Goal: Complete application form: Complete application form

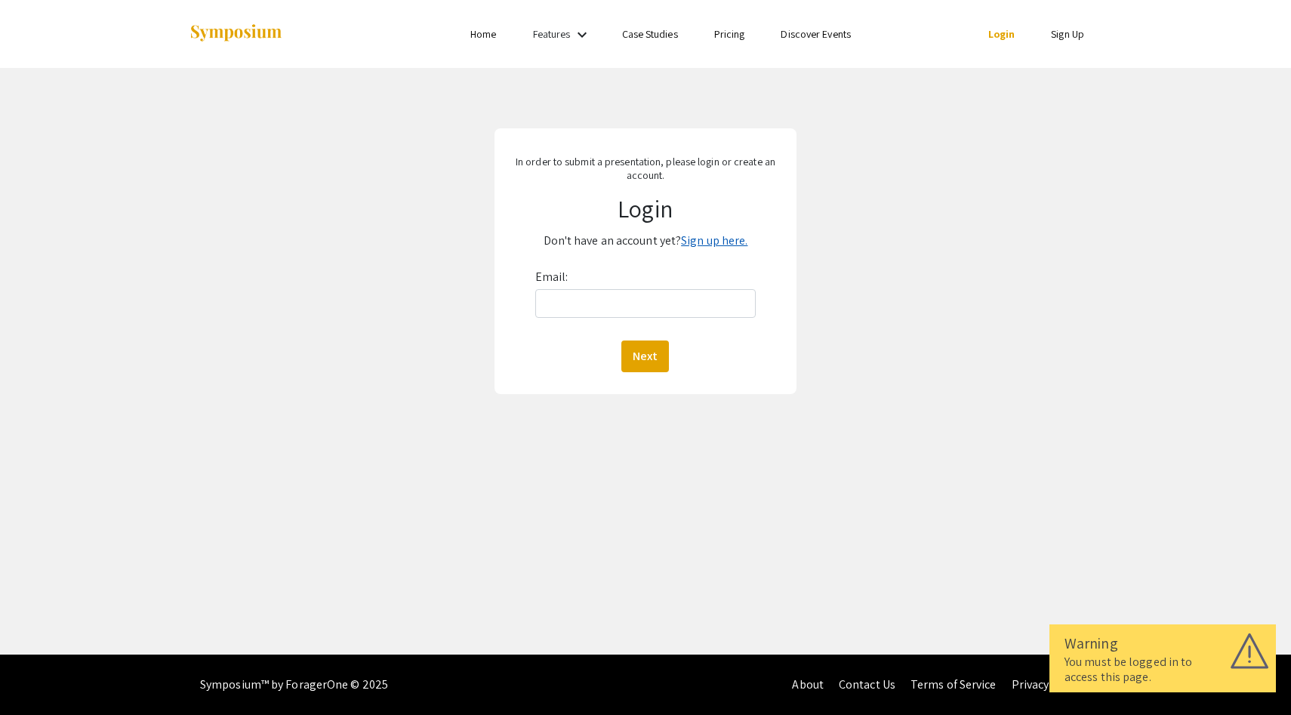
click at [708, 236] on link "Sign up here." at bounding box center [714, 241] width 66 height 16
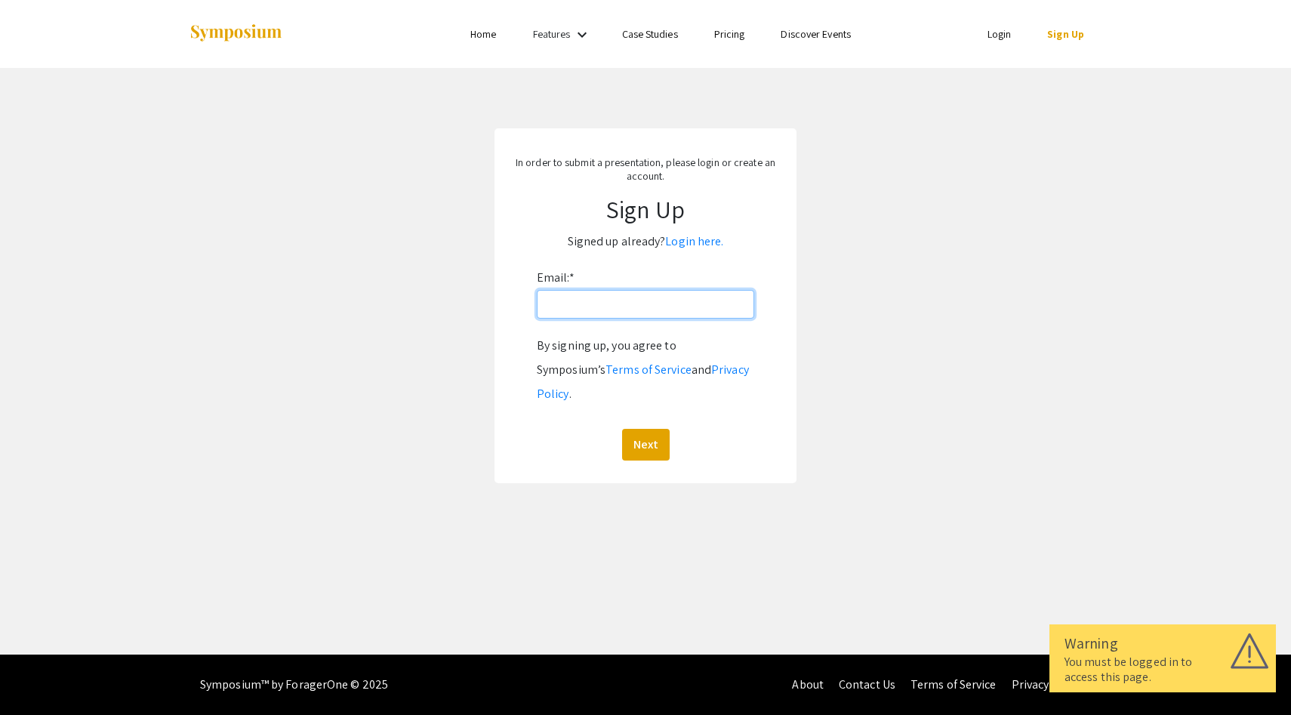
click at [655, 300] on input "Email: *" at bounding box center [645, 304] width 217 height 29
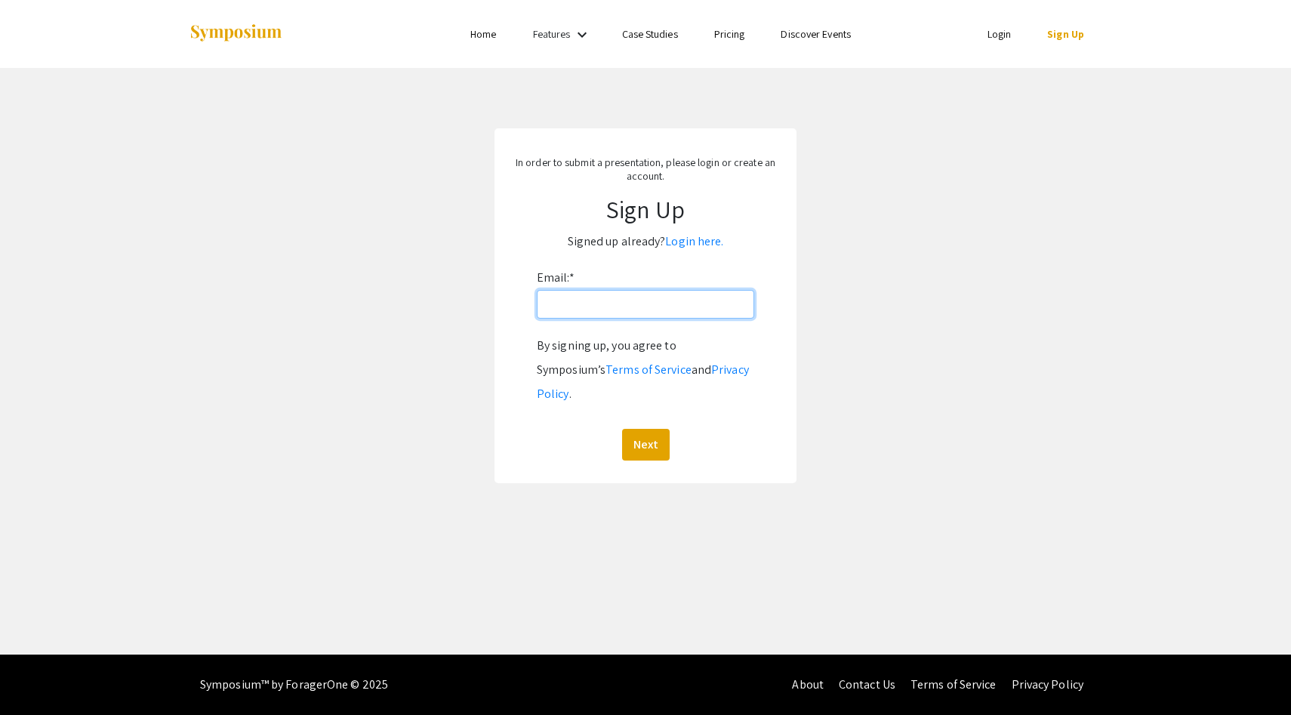
type input "[EMAIL_ADDRESS][DOMAIN_NAME]"
click at [652, 429] on button "Next" at bounding box center [646, 445] width 48 height 32
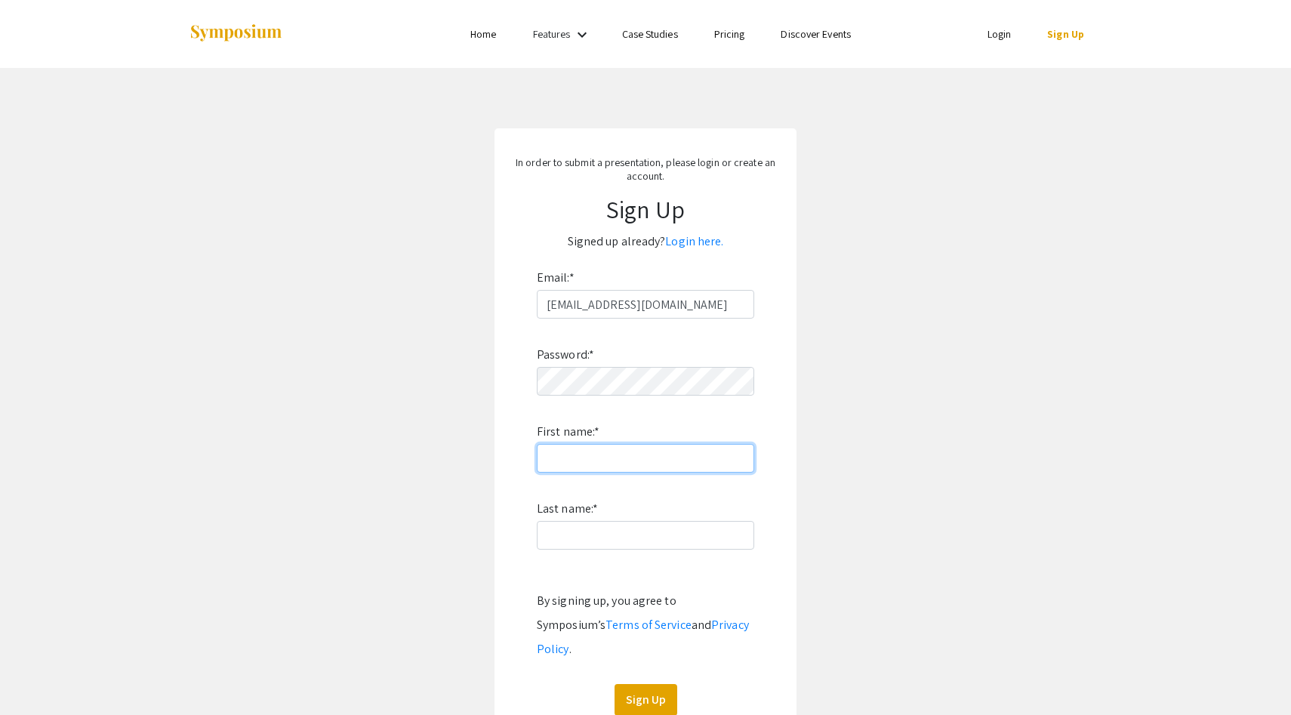
click at [708, 449] on input "First name: *" at bounding box center [645, 458] width 217 height 29
type input "[PERSON_NAME]"
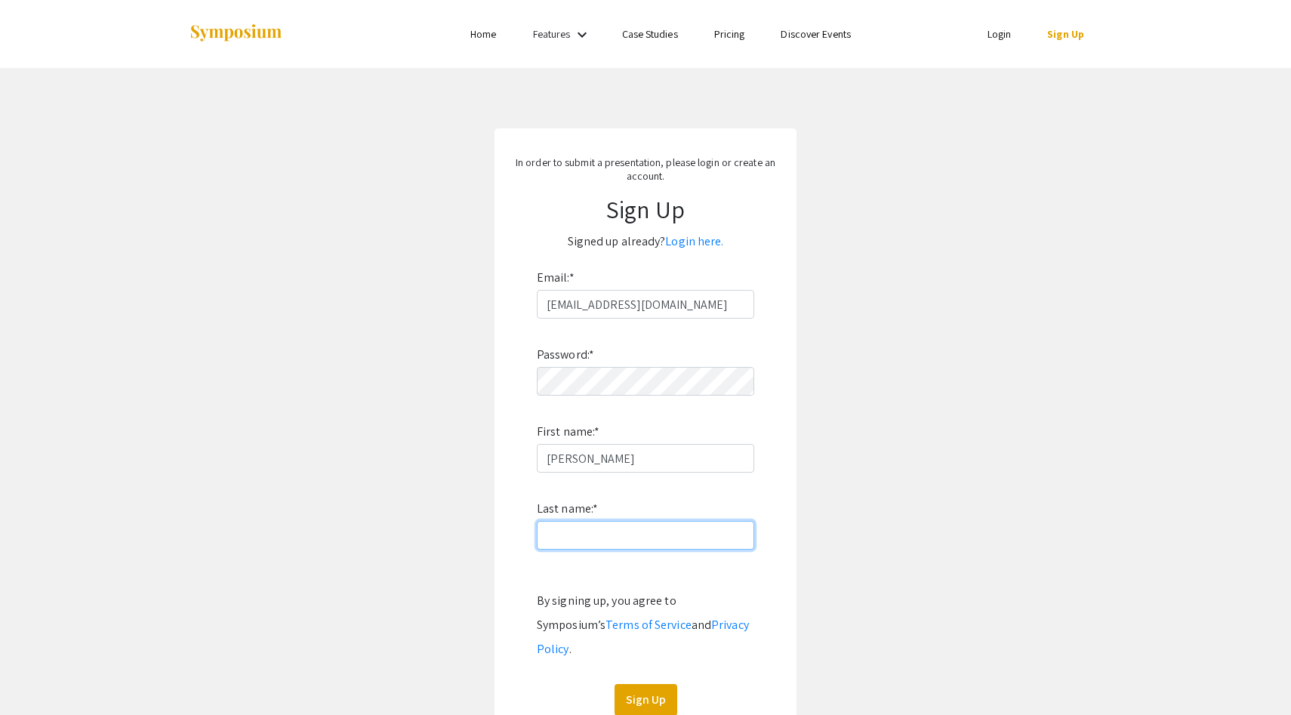
click at [563, 536] on input "Last name: *" at bounding box center [645, 535] width 217 height 29
type input "[PERSON_NAME]"
click at [656, 684] on button "Sign Up" at bounding box center [646, 700] width 63 height 32
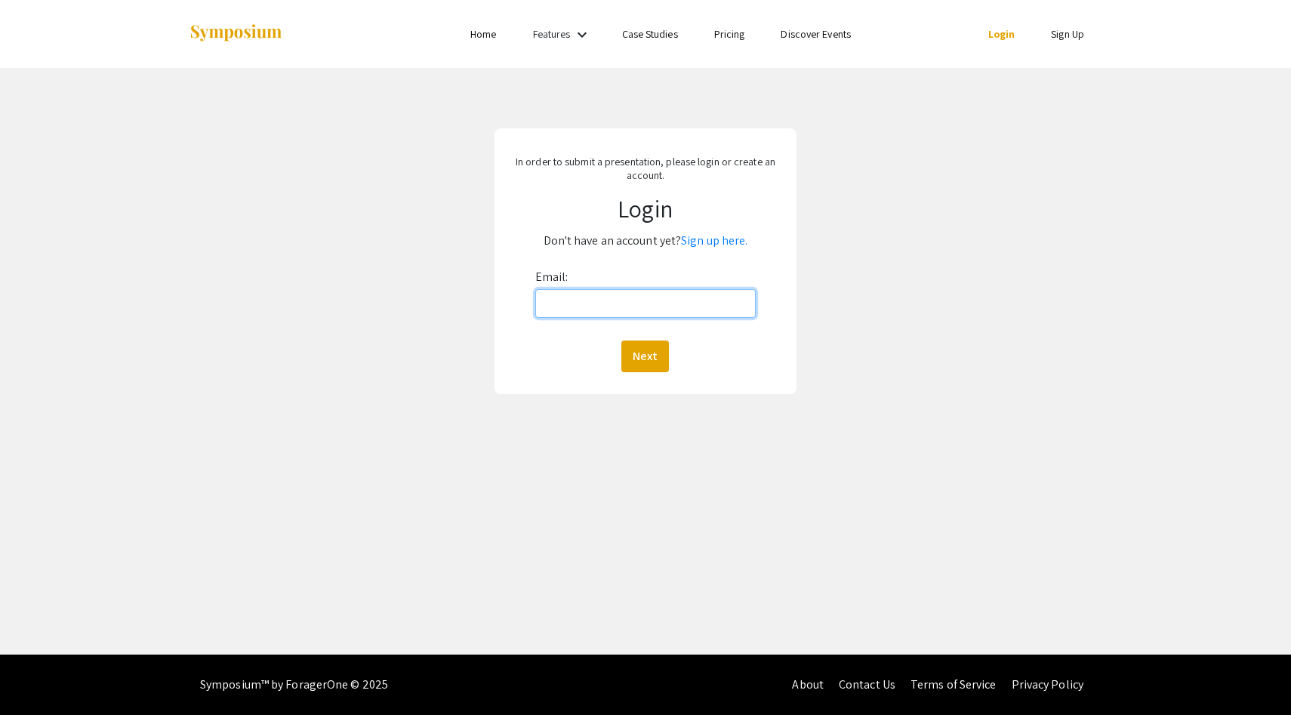
click at [669, 298] on input "Email:" at bounding box center [645, 303] width 221 height 29
type input "[EMAIL_ADDRESS][DOMAIN_NAME]"
click at [621, 341] on button "Next" at bounding box center [645, 357] width 48 height 32
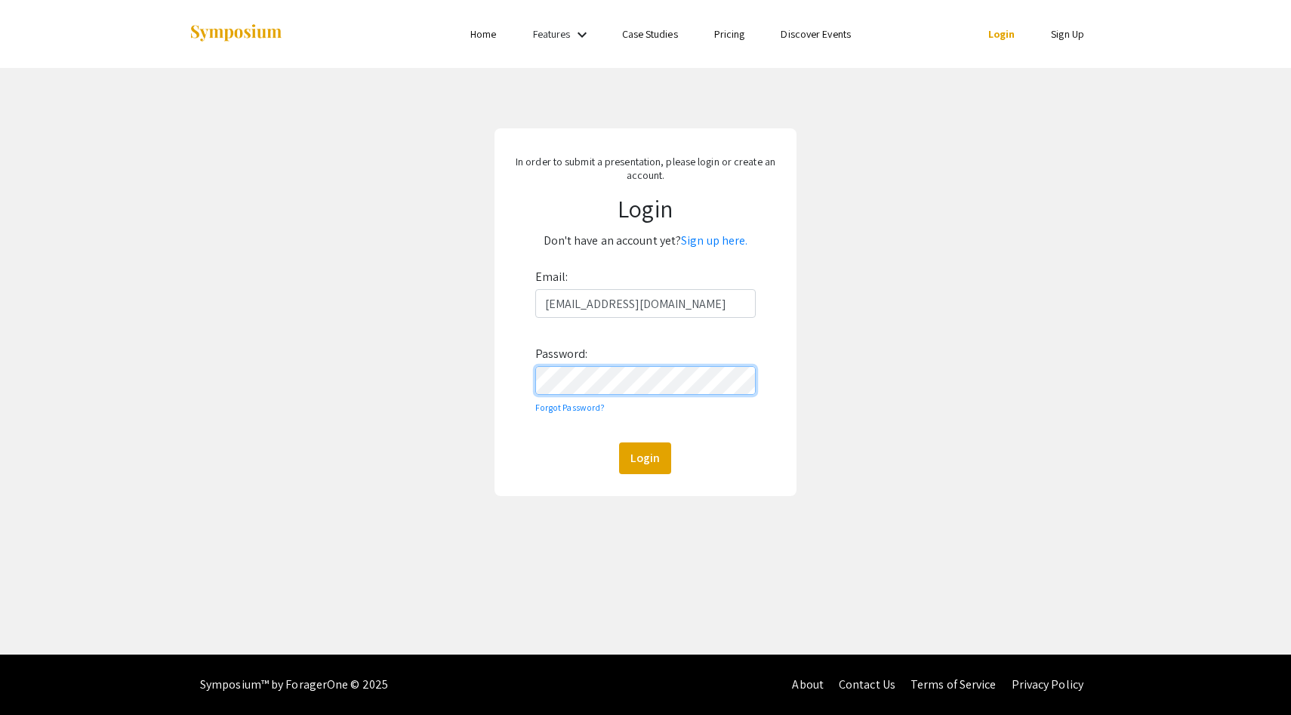
click at [619, 442] on button "Login" at bounding box center [645, 458] width 52 height 32
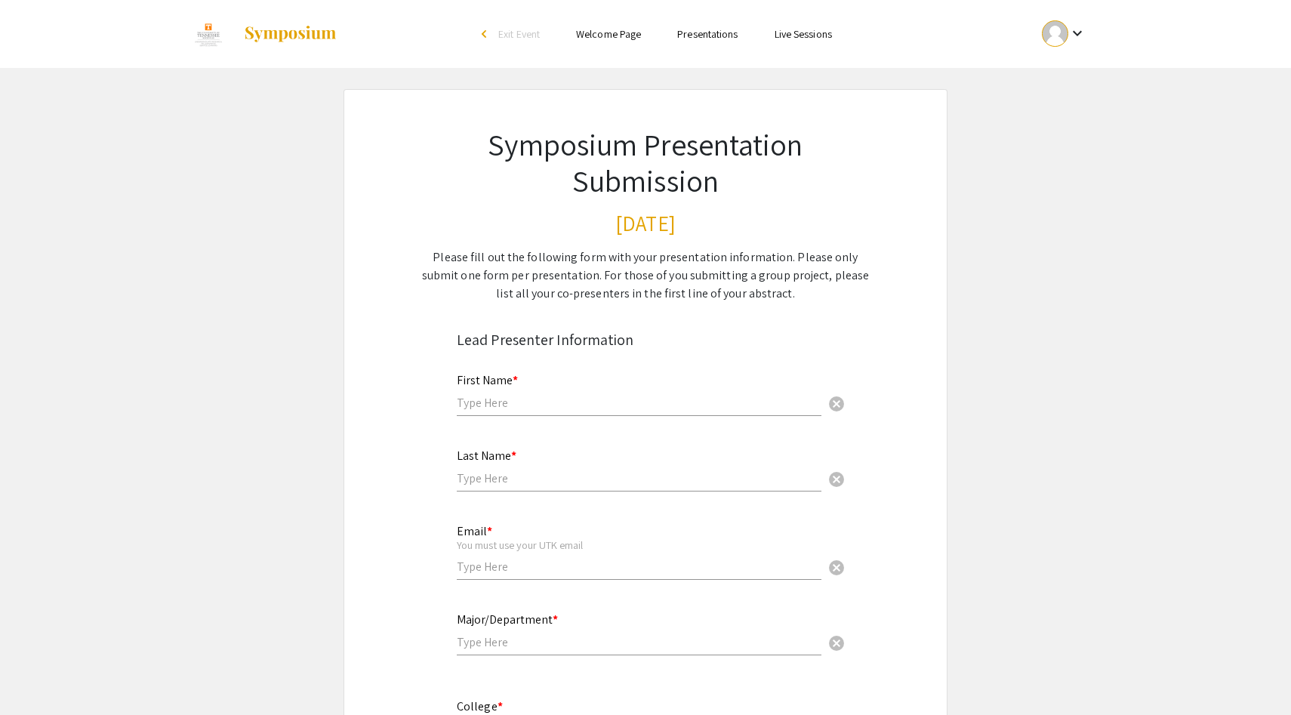
scroll to position [9, 0]
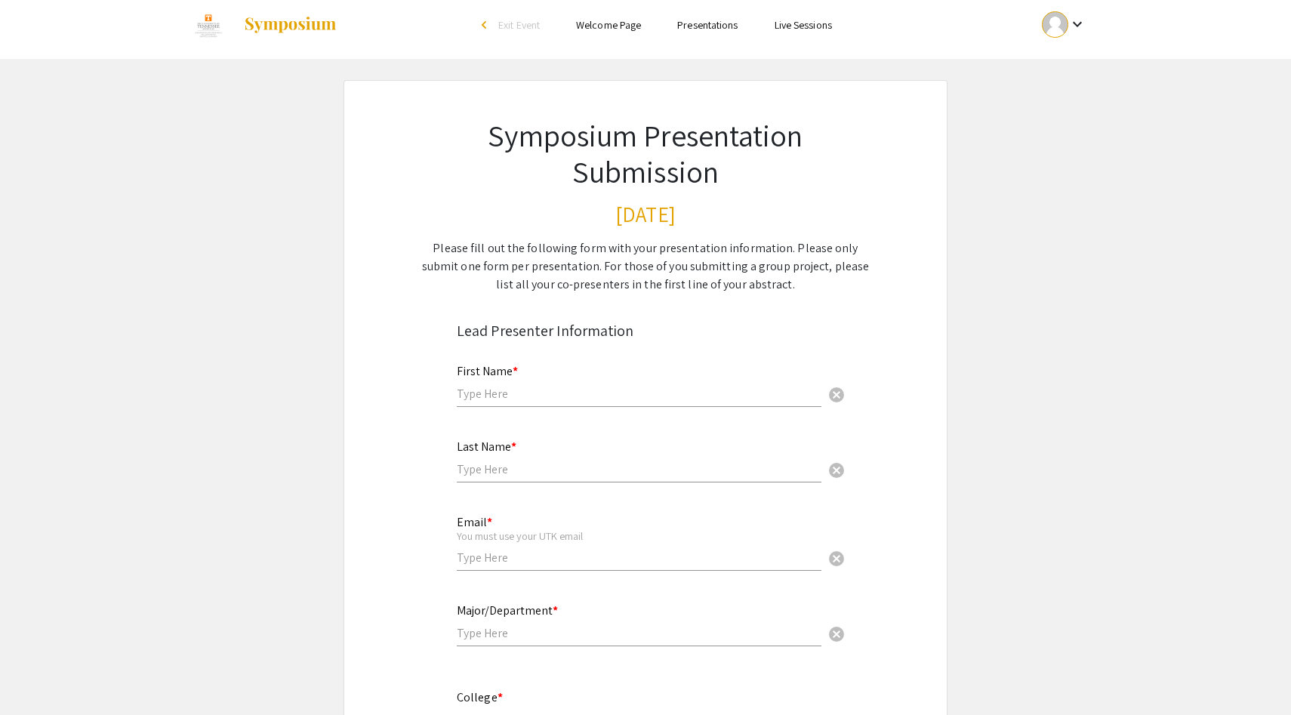
click at [606, 376] on div "First Name * cancel" at bounding box center [639, 378] width 365 height 57
type input "[PERSON_NAME]"
click at [547, 460] on div "Last Name * cancel" at bounding box center [639, 453] width 365 height 57
type input "[PERSON_NAME]"
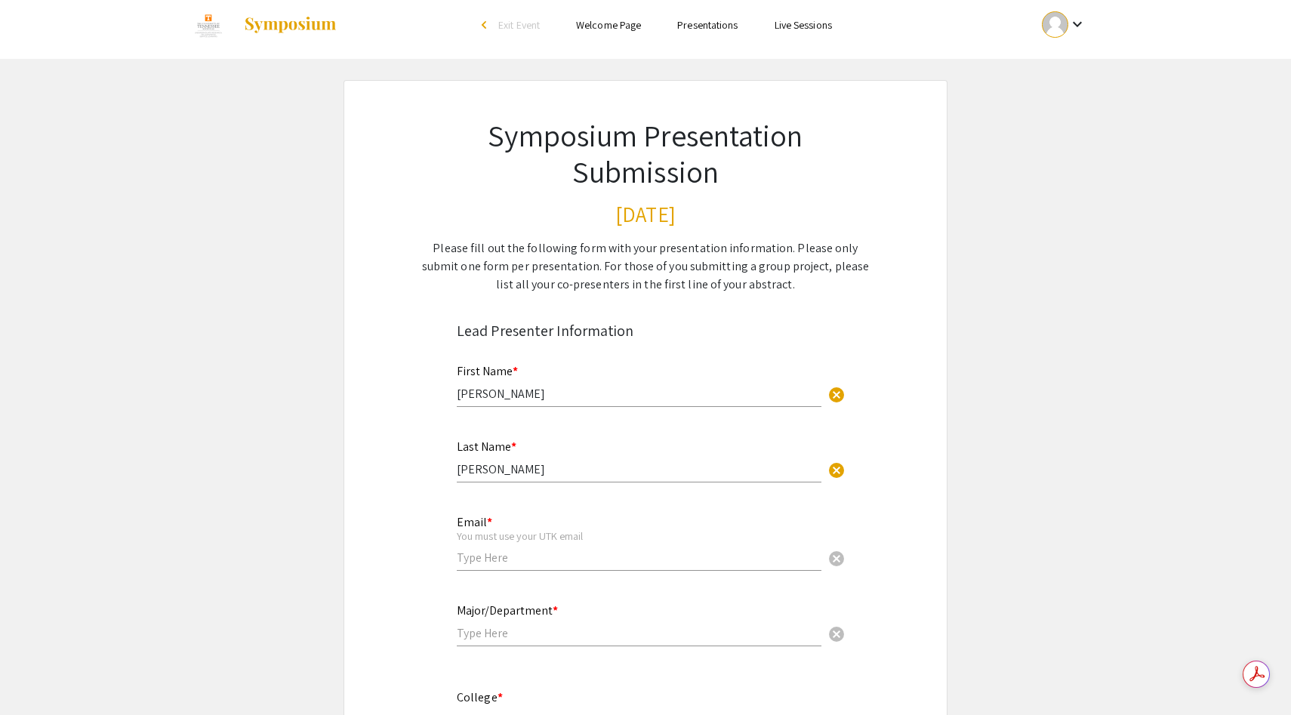
click at [507, 547] on div "Email * You must use your UTK email cancel" at bounding box center [639, 536] width 365 height 70
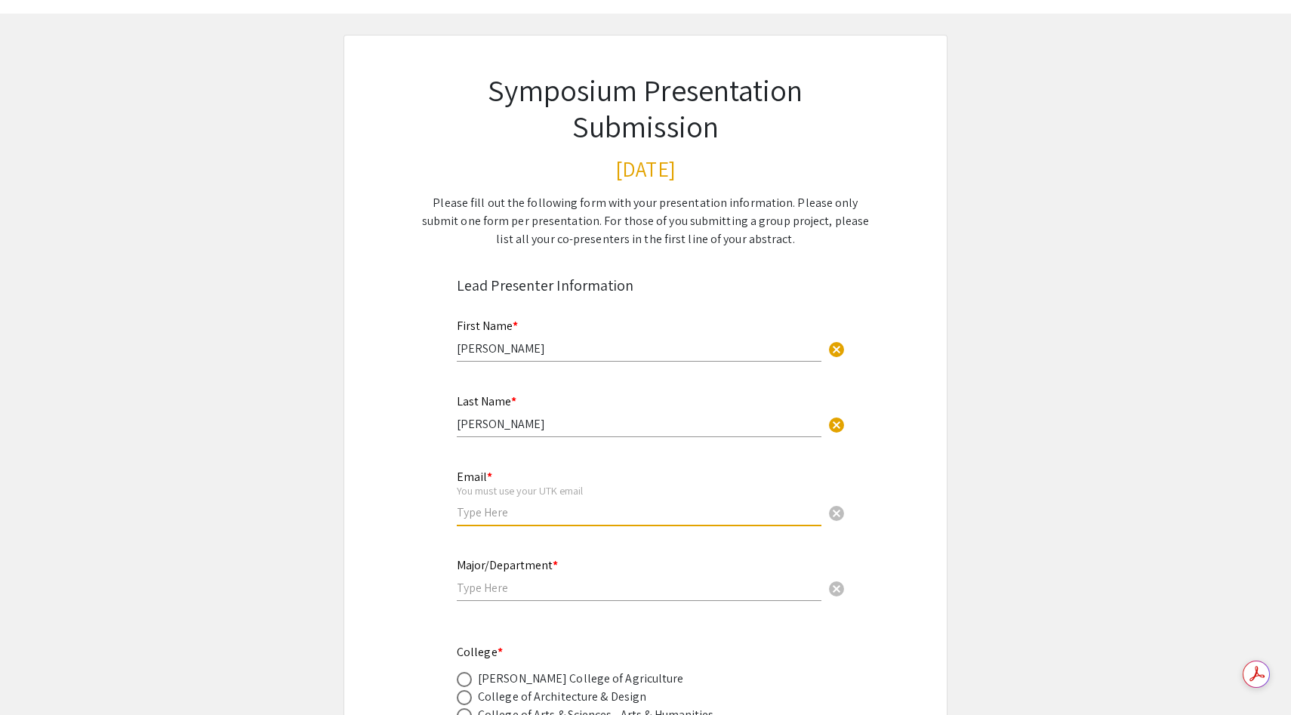
scroll to position [55, 0]
type input "tcolley2@vols.utk.edu"
click at [482, 599] on div "Major/Department * cancel" at bounding box center [639, 571] width 365 height 57
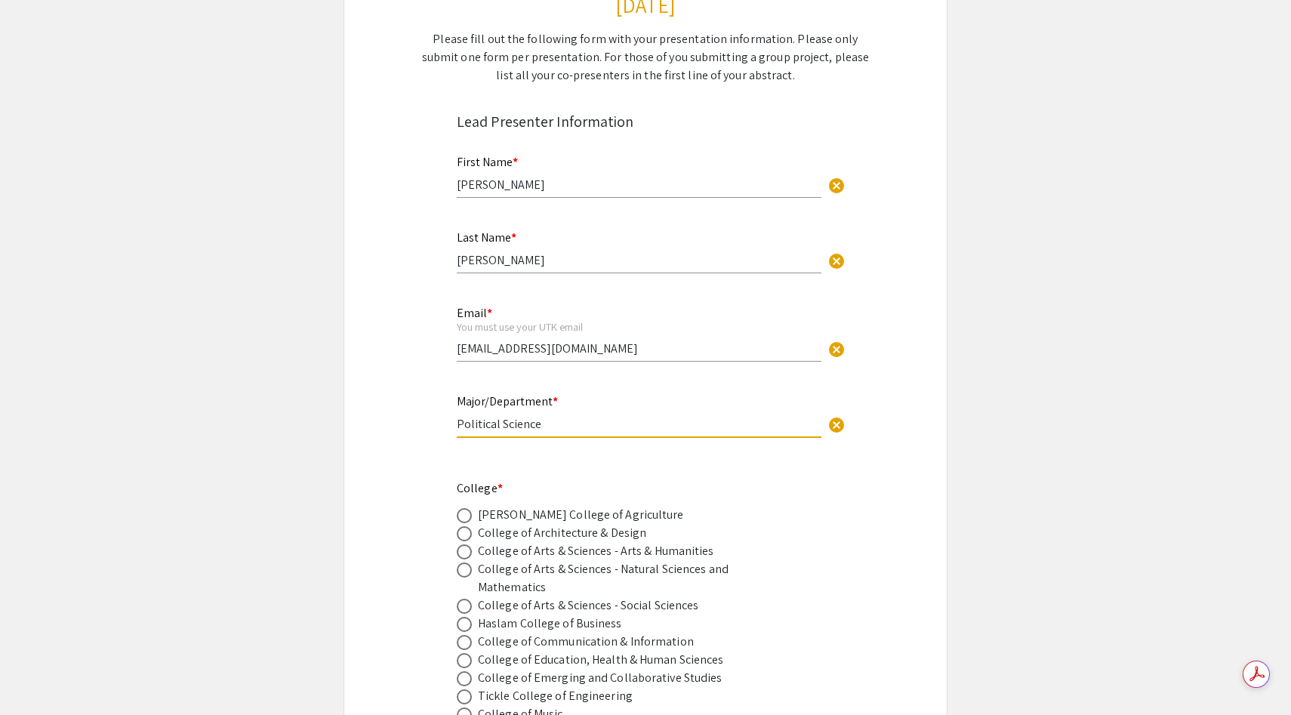
scroll to position [226, 0]
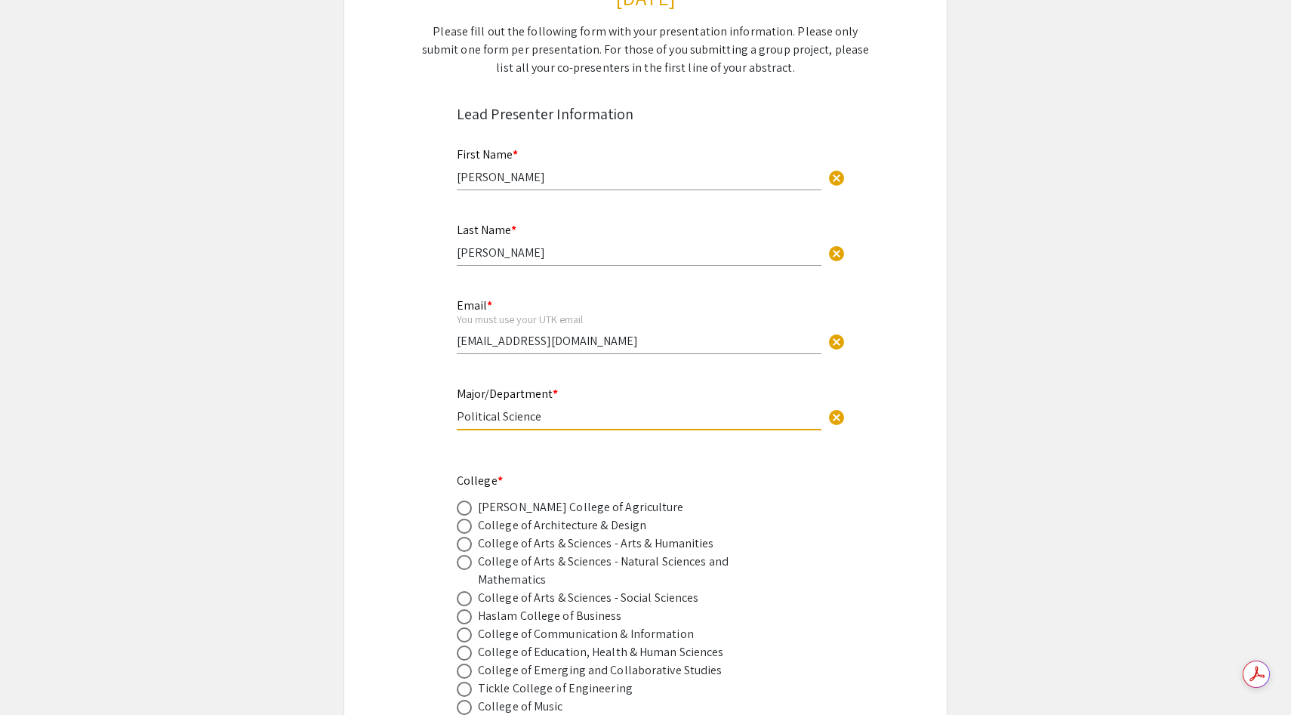
type input "Political Science"
click at [526, 550] on div "College of Arts & Sciences - Arts & Humanities" at bounding box center [596, 544] width 236 height 18
click at [465, 540] on span at bounding box center [464, 544] width 15 height 15
click at [465, 540] on input "radio" at bounding box center [464, 544] width 15 height 15
radio input "true"
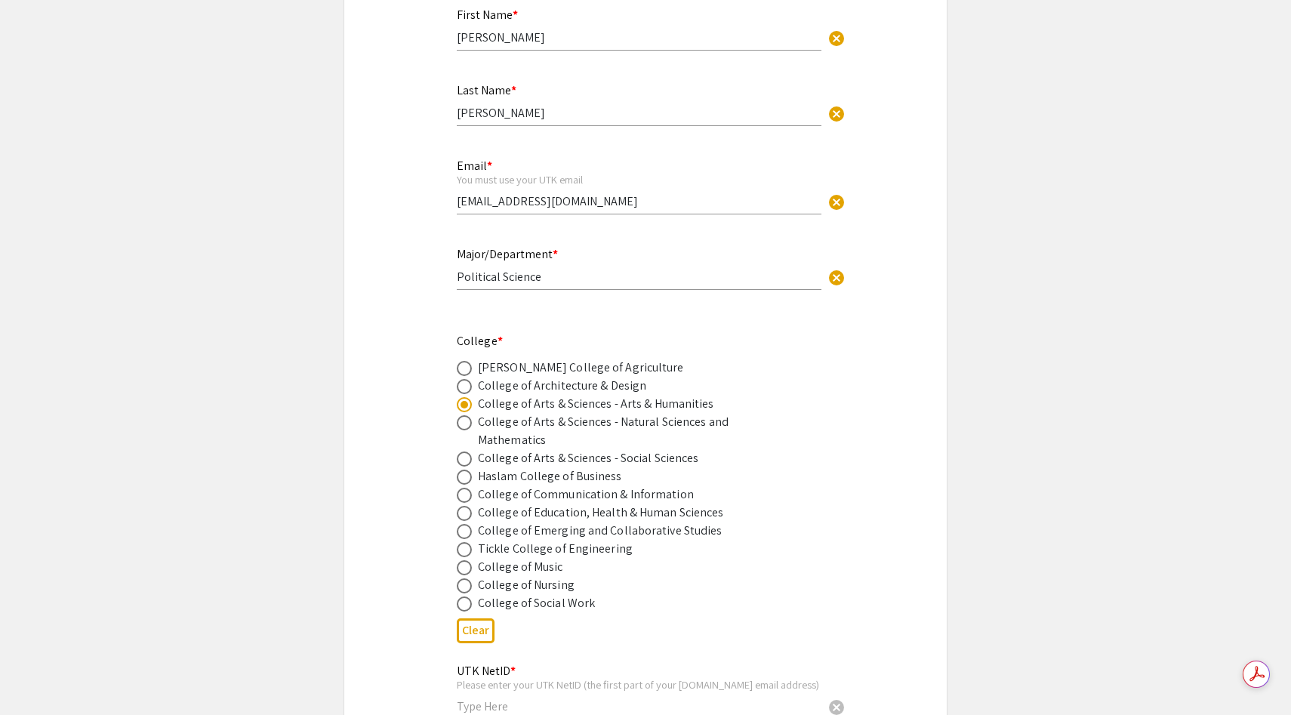
scroll to position [370, 0]
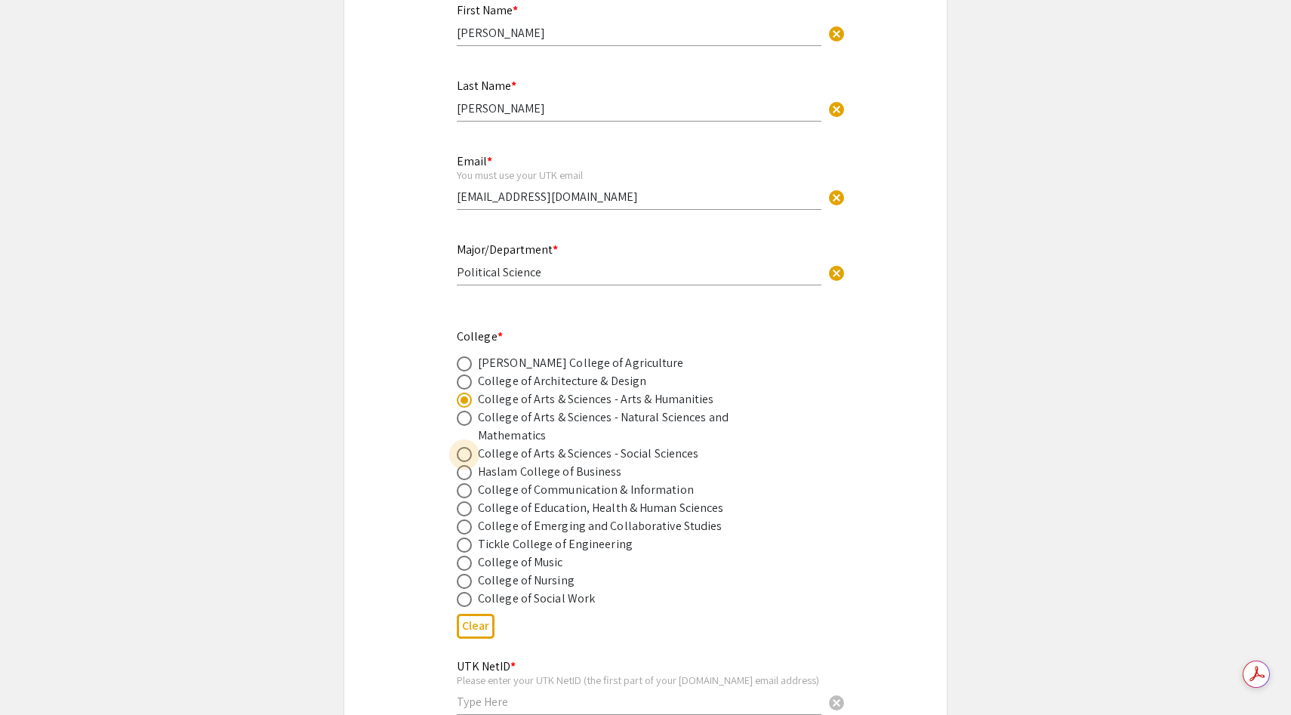
click at [468, 455] on span at bounding box center [464, 454] width 15 height 15
click at [468, 455] on input "radio" at bounding box center [464, 454] width 15 height 15
radio input "true"
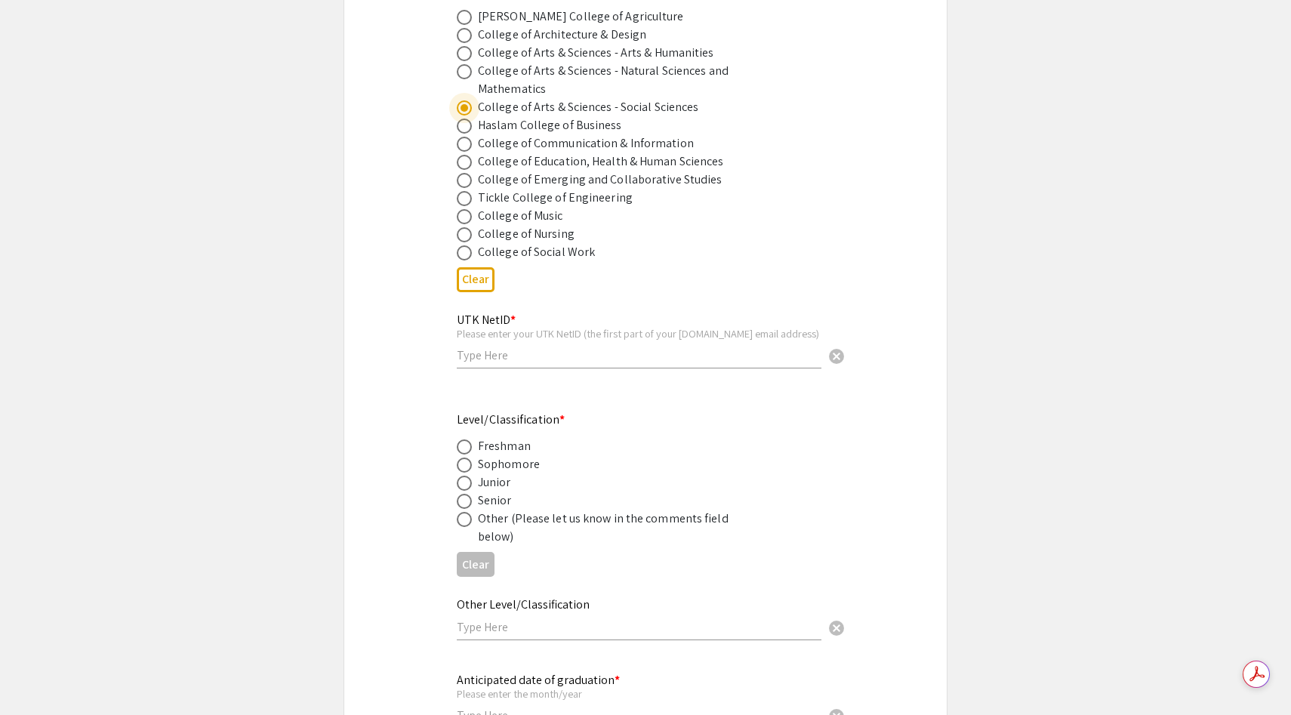
scroll to position [720, 0]
click at [463, 485] on span at bounding box center [464, 479] width 15 height 15
click at [463, 485] on input "radio" at bounding box center [464, 479] width 15 height 15
radio input "true"
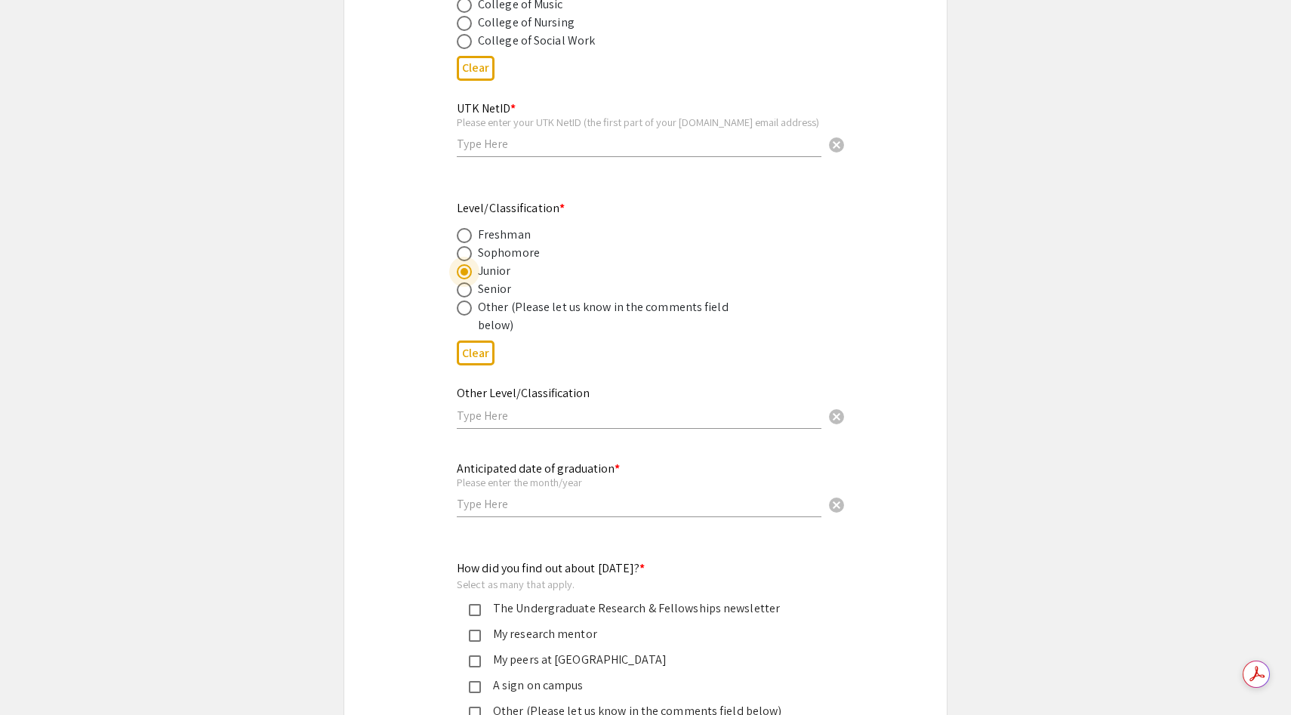
scroll to position [927, 0]
click at [514, 513] on input "text" at bounding box center [639, 505] width 365 height 16
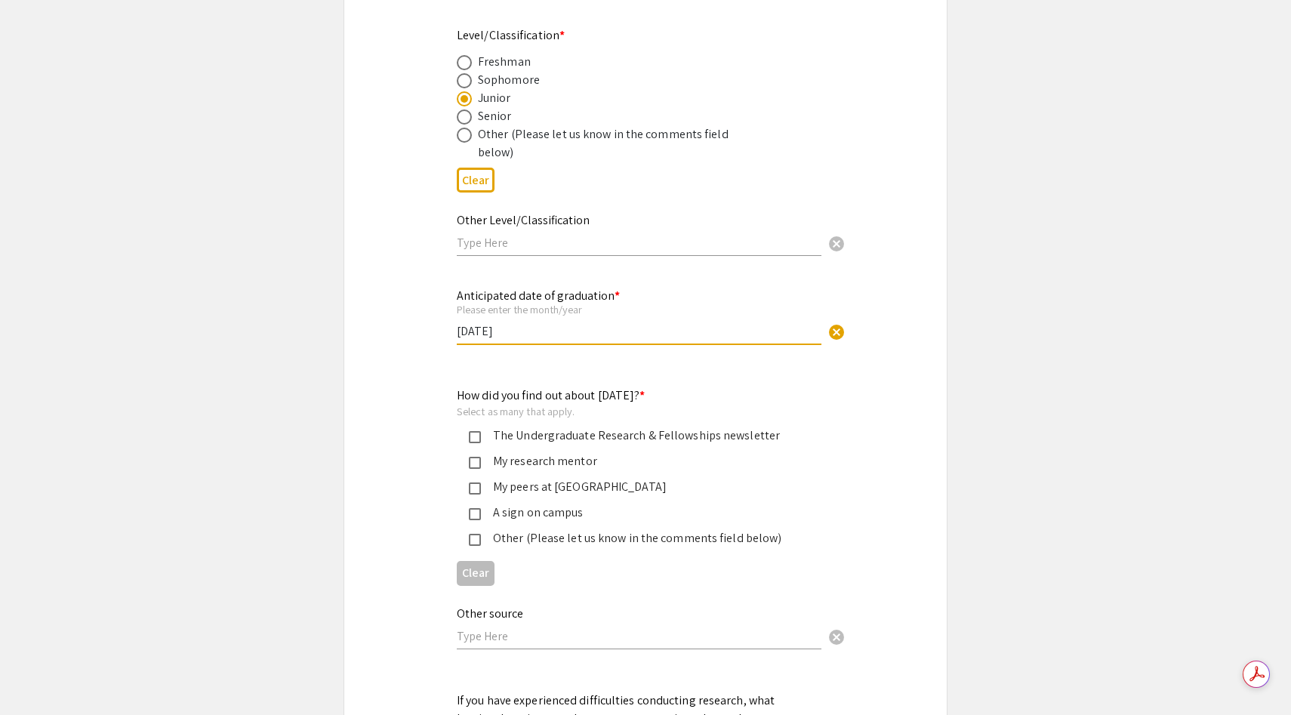
scroll to position [1114, 0]
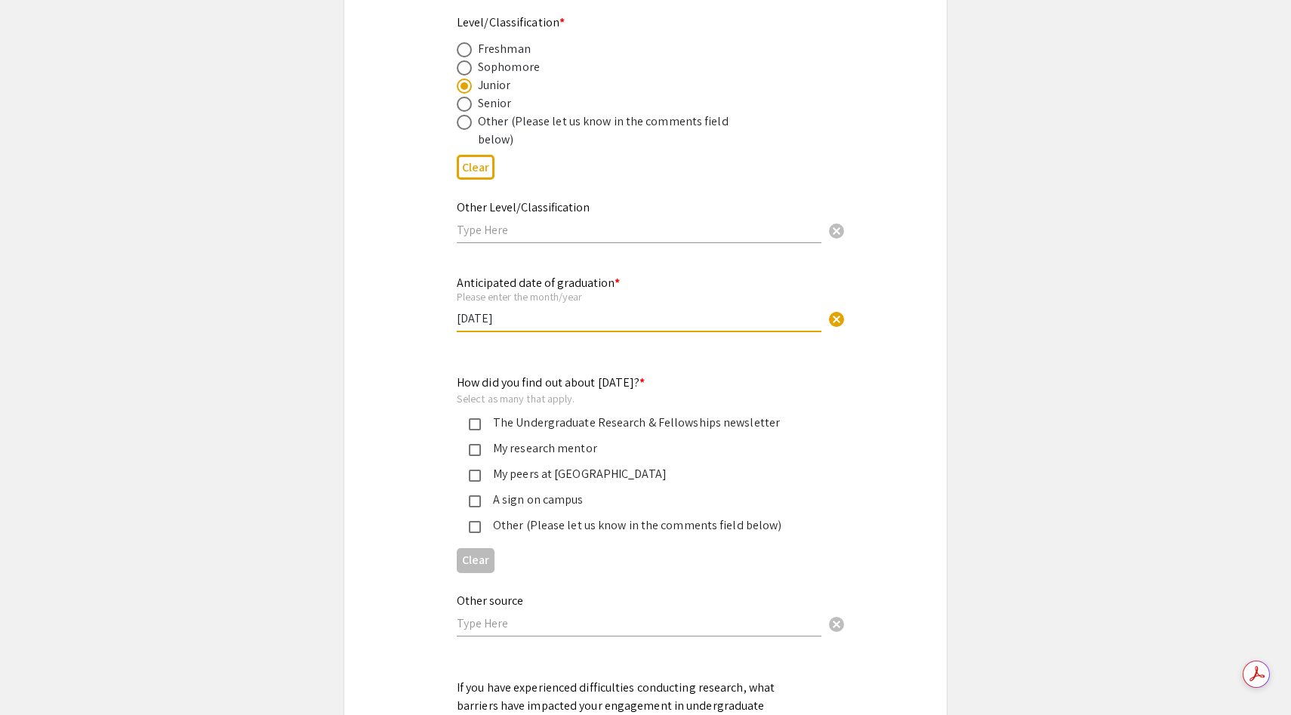
type input "May 2027"
click at [548, 545] on div "Clear" at bounding box center [646, 560] width 378 height 37
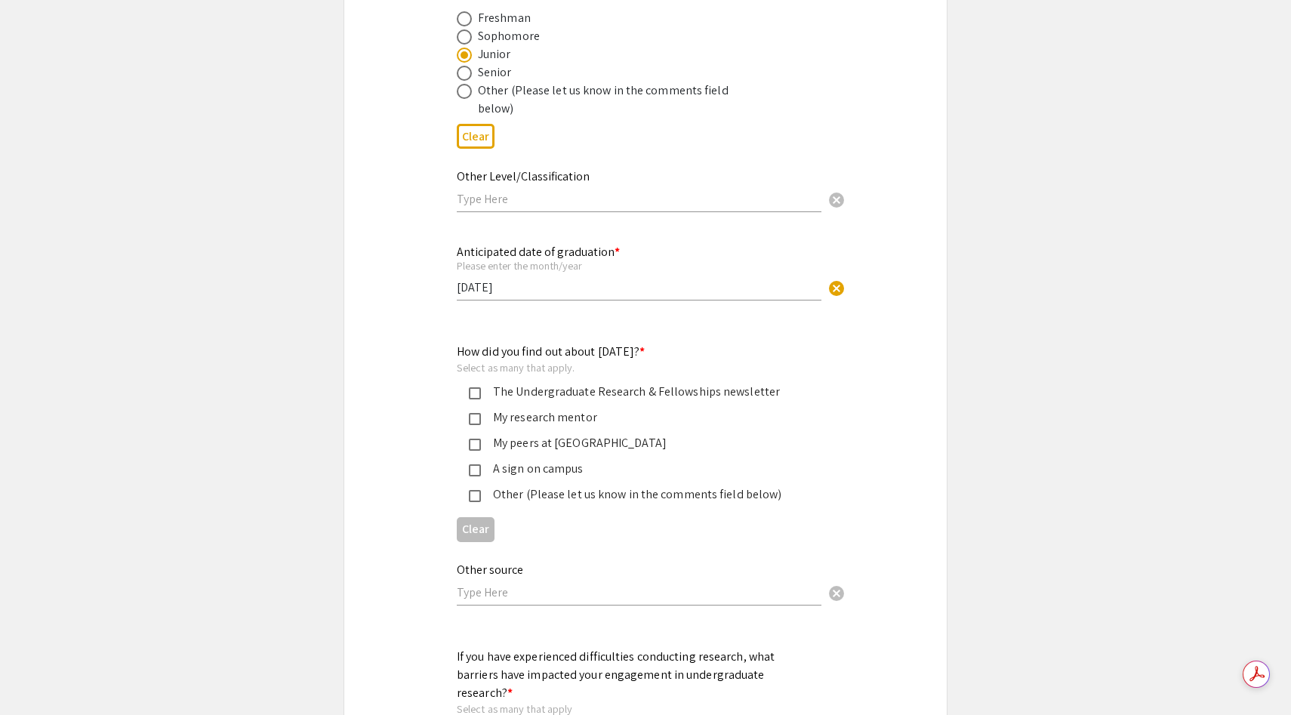
click at [582, 503] on div "Other (Please let us know in the comments field below)" at bounding box center [639, 495] width 317 height 18
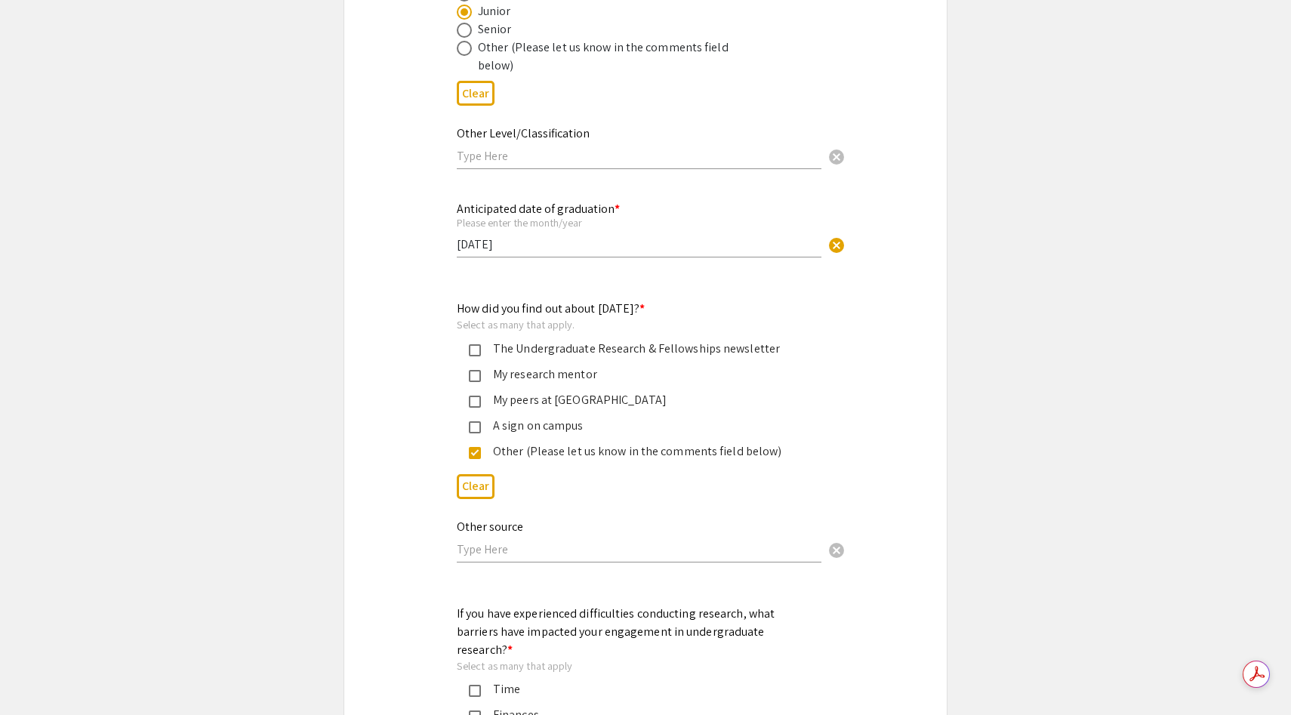
scroll to position [1197, 0]
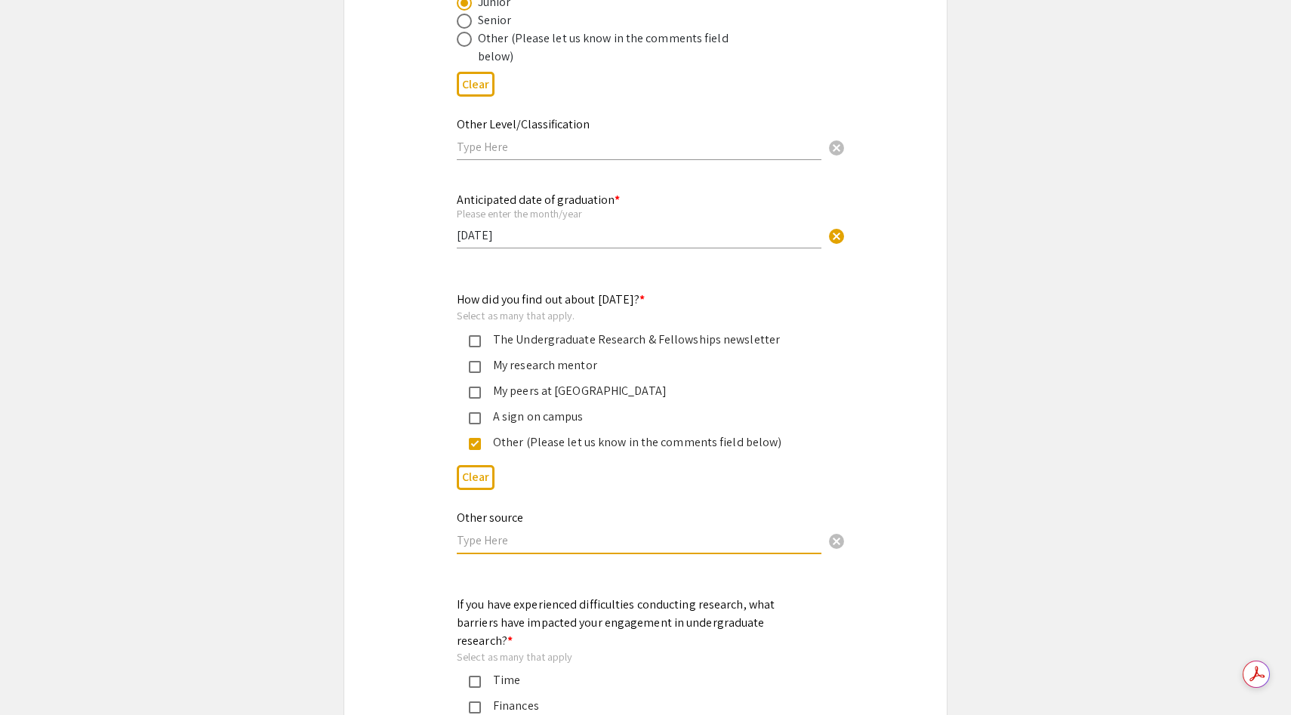
click at [559, 548] on input "text" at bounding box center [639, 540] width 365 height 16
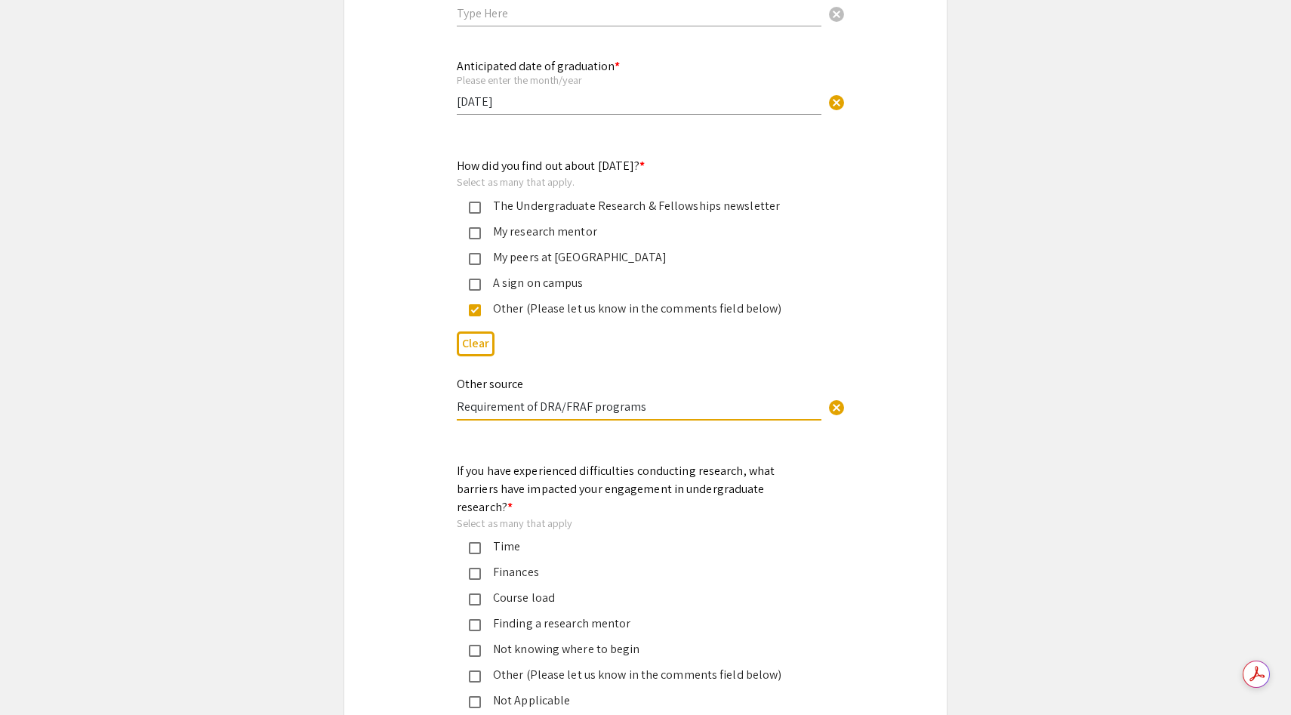
type input "Requirement of DRA/FRAF programs"
click at [523, 538] on div "Time" at bounding box center [639, 547] width 317 height 18
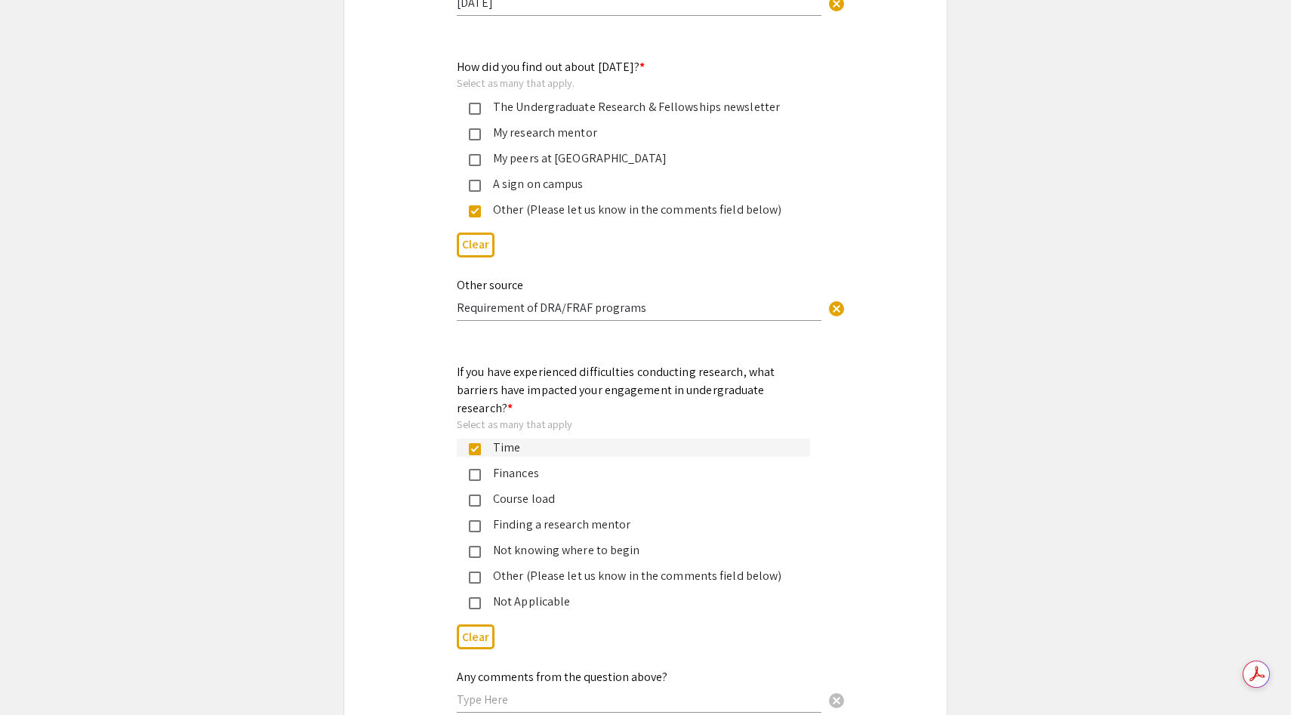
scroll to position [1435, 0]
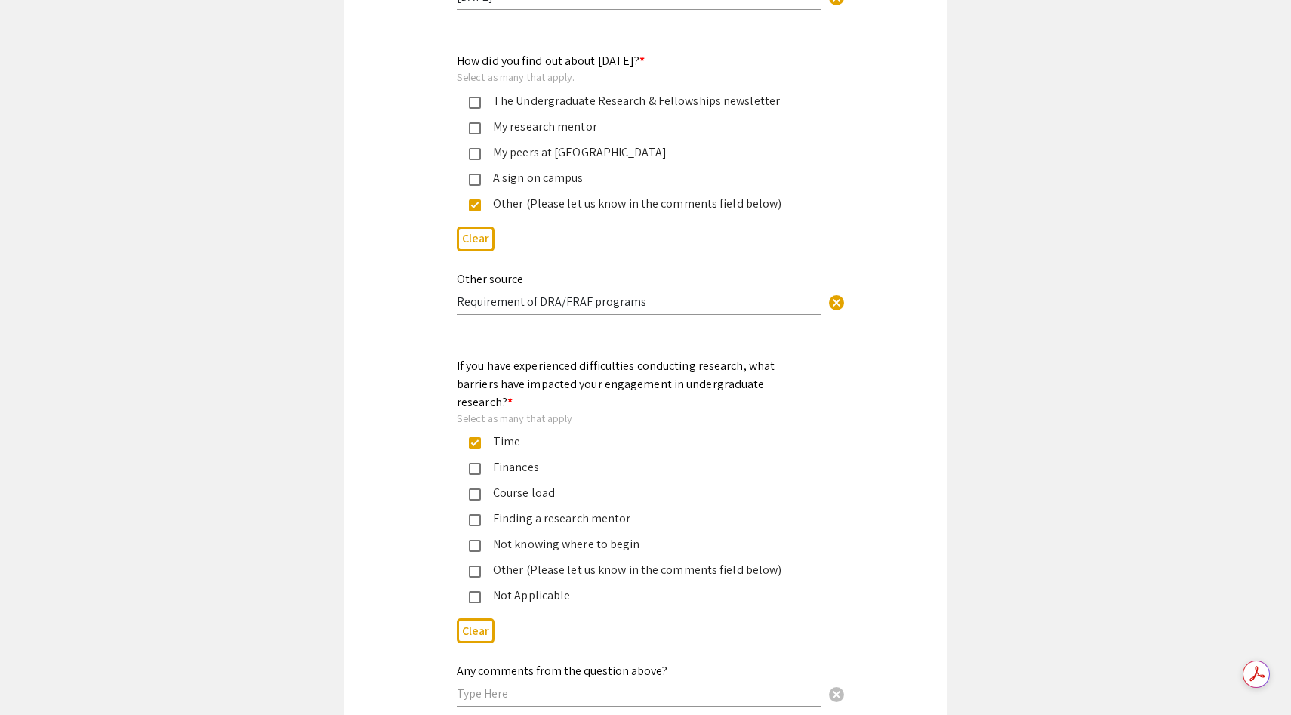
click at [561, 484] on div "Course load" at bounding box center [639, 493] width 317 height 18
click at [575, 458] on div "Finances" at bounding box center [639, 467] width 317 height 18
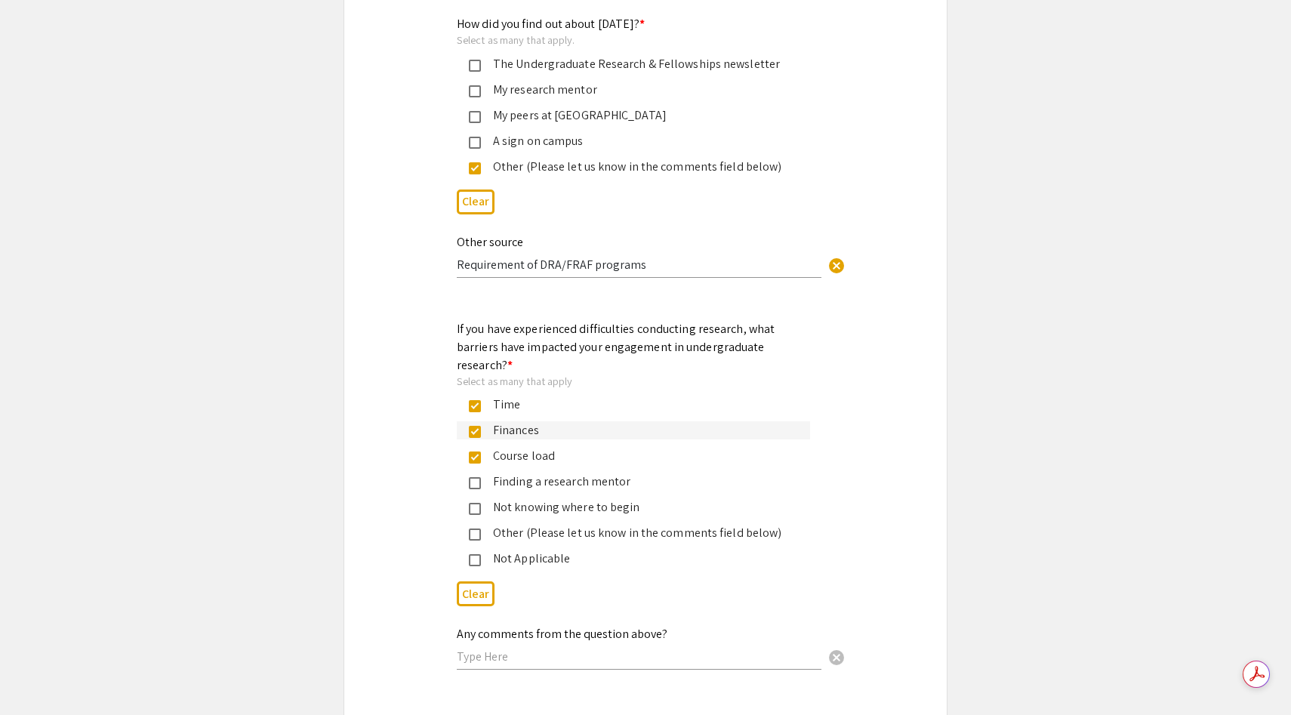
scroll to position [1473, 0]
click at [606, 498] on div "Not knowing where to begin" at bounding box center [639, 507] width 317 height 18
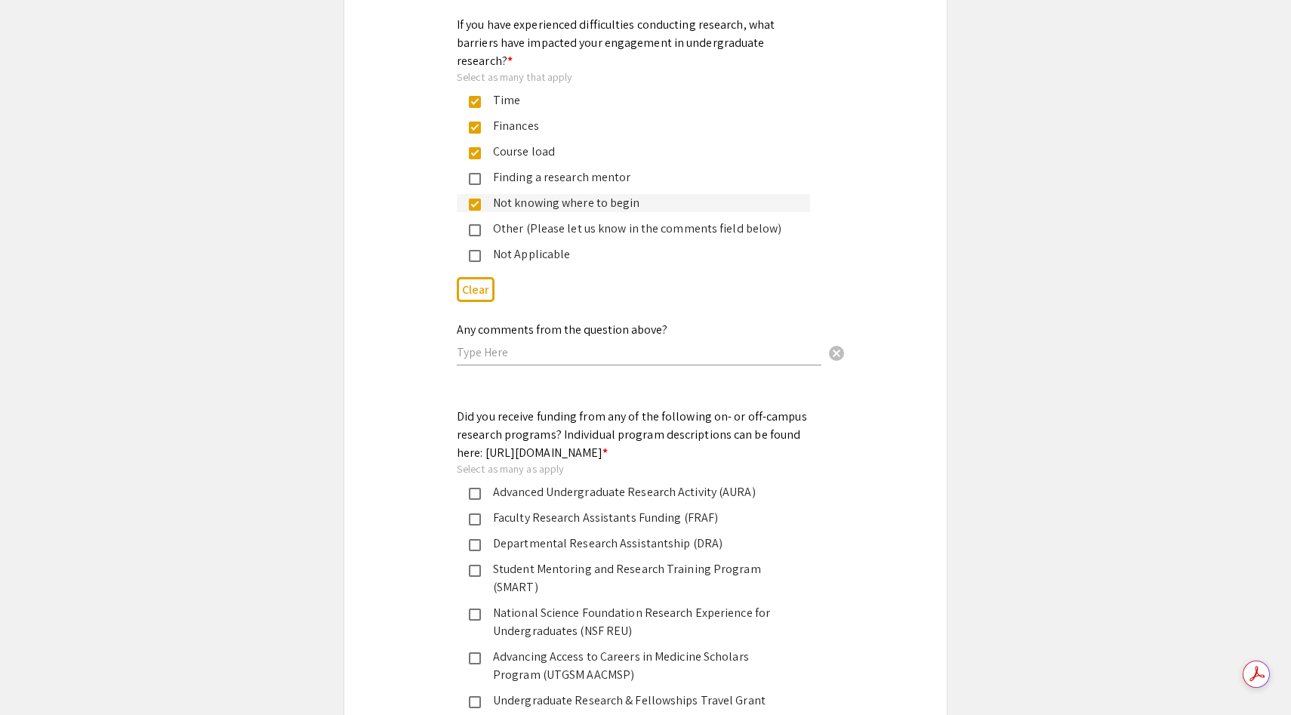
scroll to position [1776, 0]
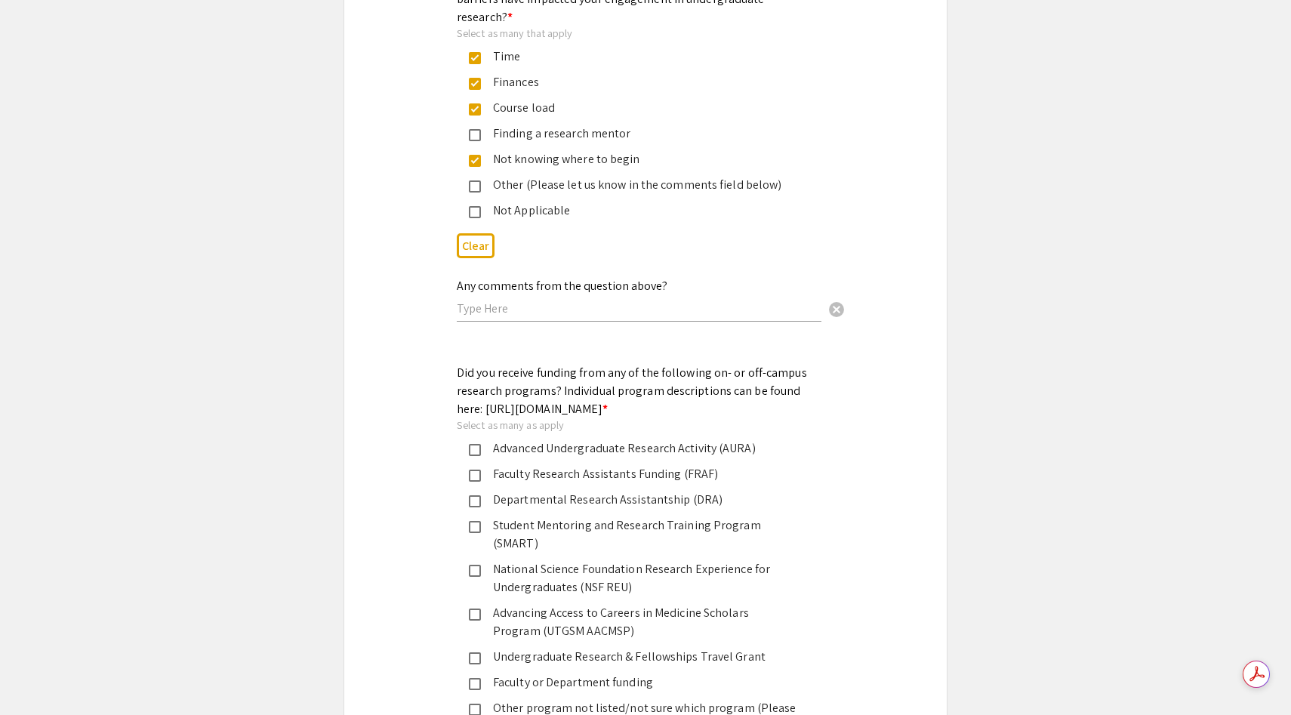
click at [648, 479] on div "Faculty Research Assistants Funding (FRAF)" at bounding box center [639, 474] width 317 height 18
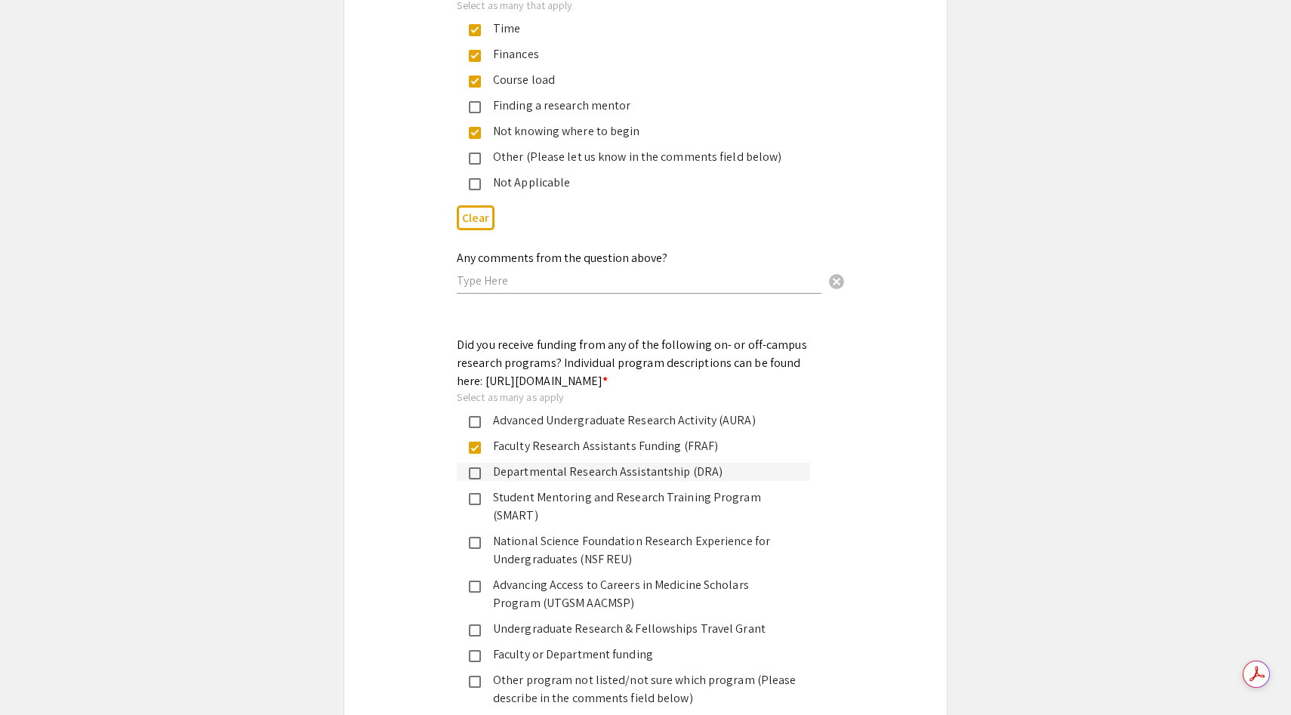
click at [648, 479] on div "Departmental Research Assistantship (DRA)" at bounding box center [639, 472] width 317 height 18
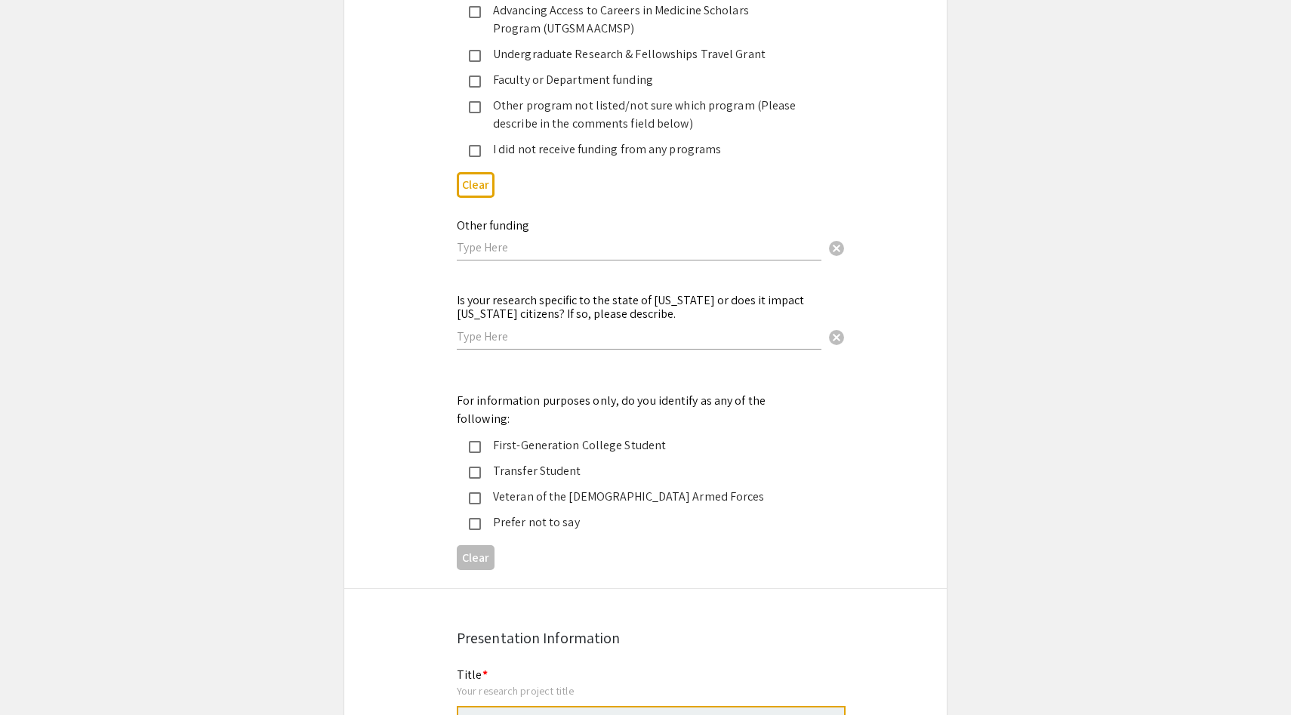
scroll to position [2422, 0]
click at [642, 438] on div "First-Generation College Student" at bounding box center [639, 447] width 317 height 18
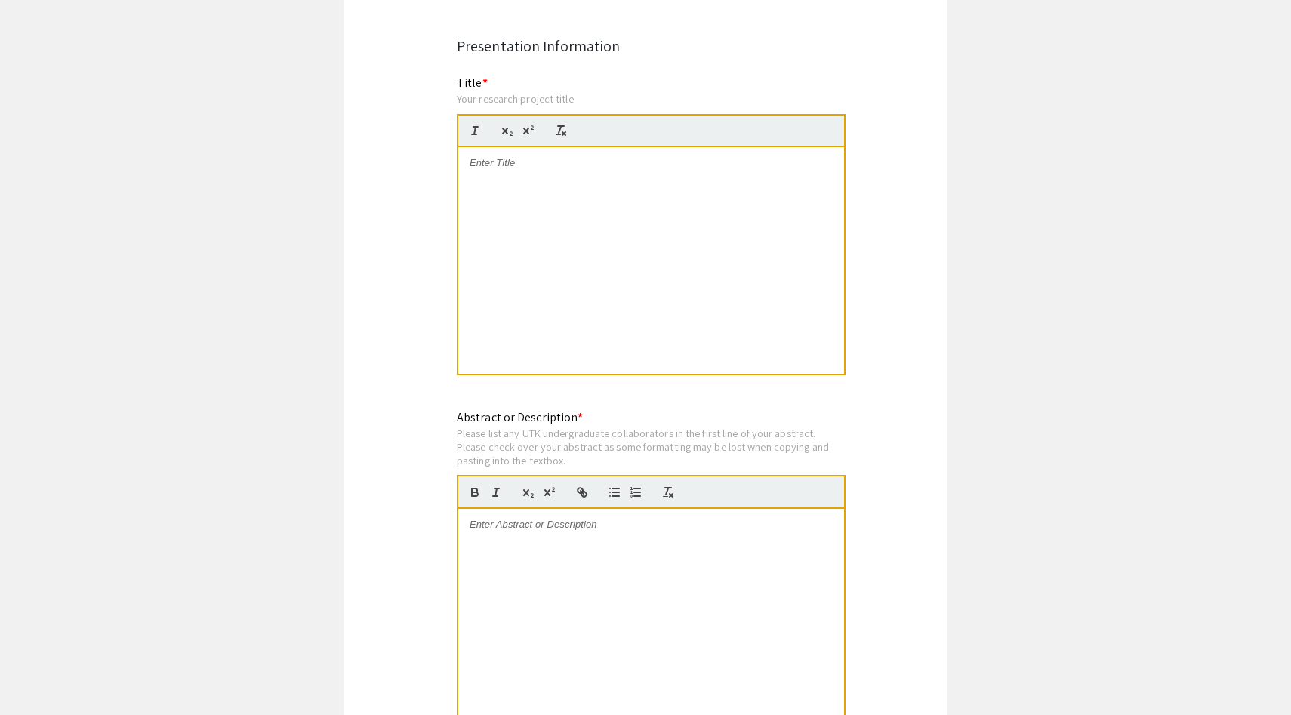
scroll to position [3012, 0]
click at [629, 181] on div at bounding box center [651, 263] width 386 height 227
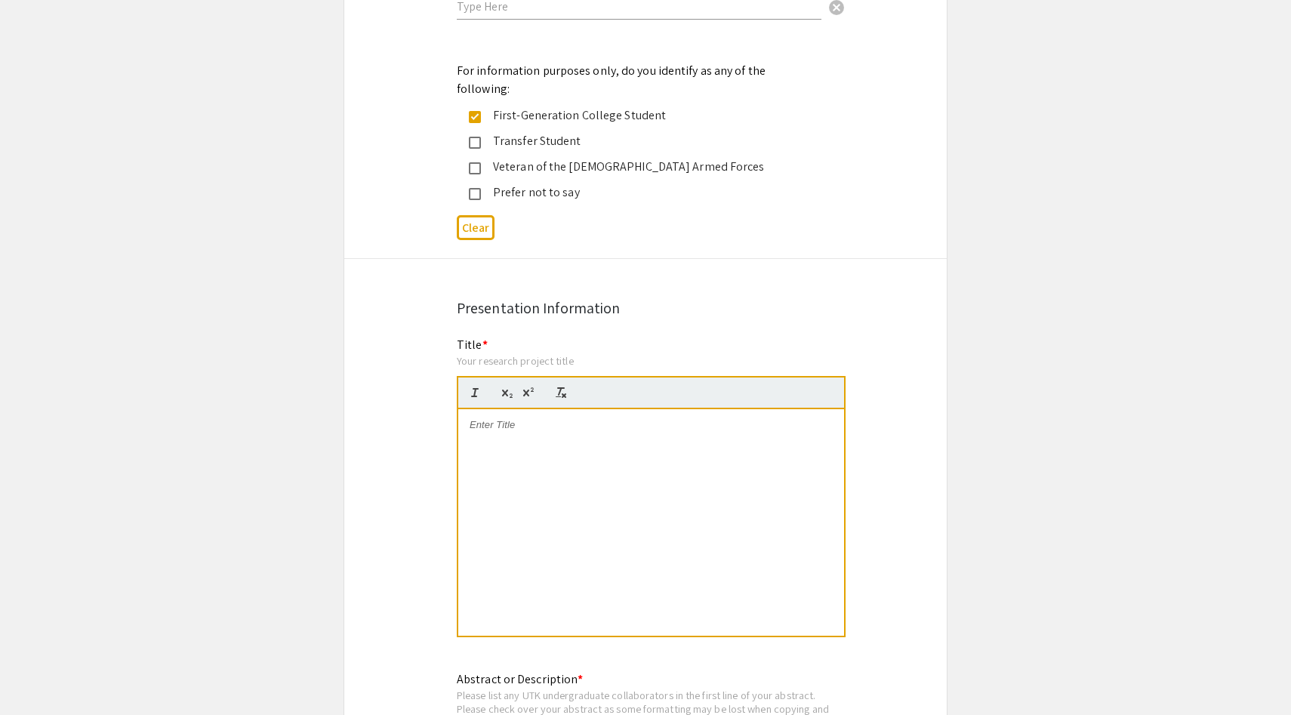
scroll to position [2798, 0]
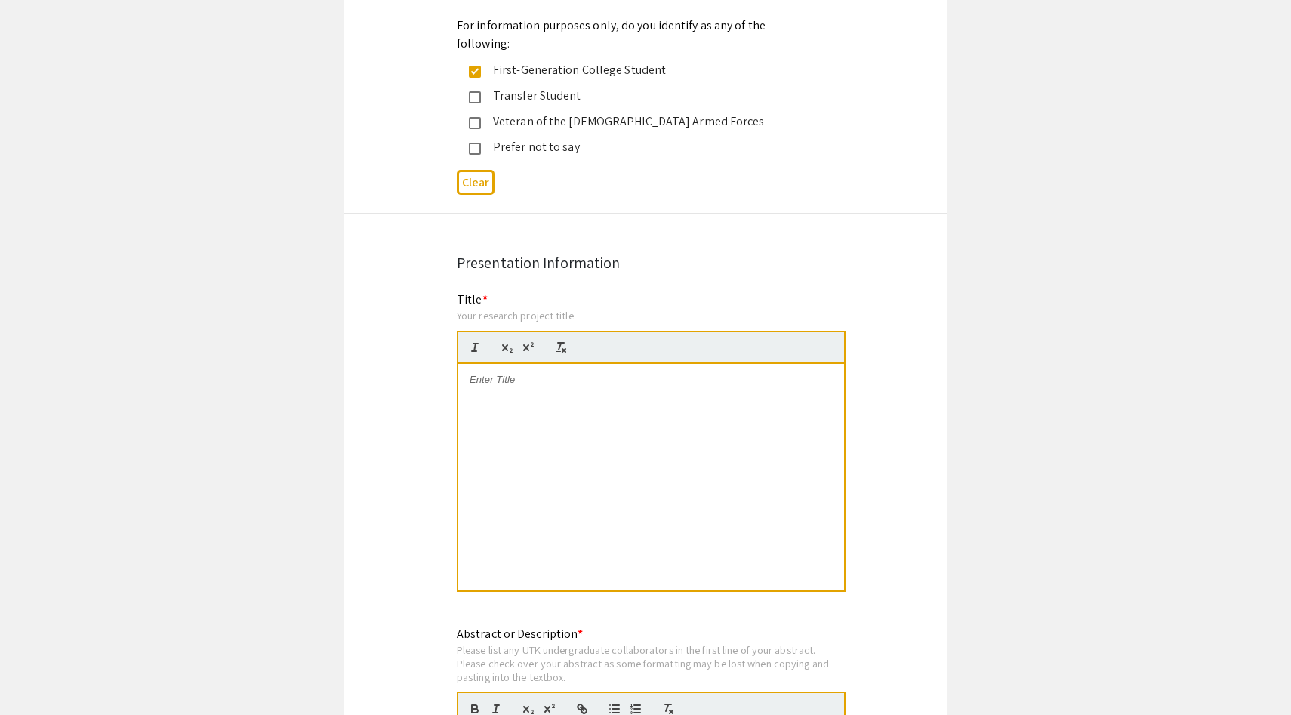
click at [570, 364] on div at bounding box center [651, 477] width 386 height 227
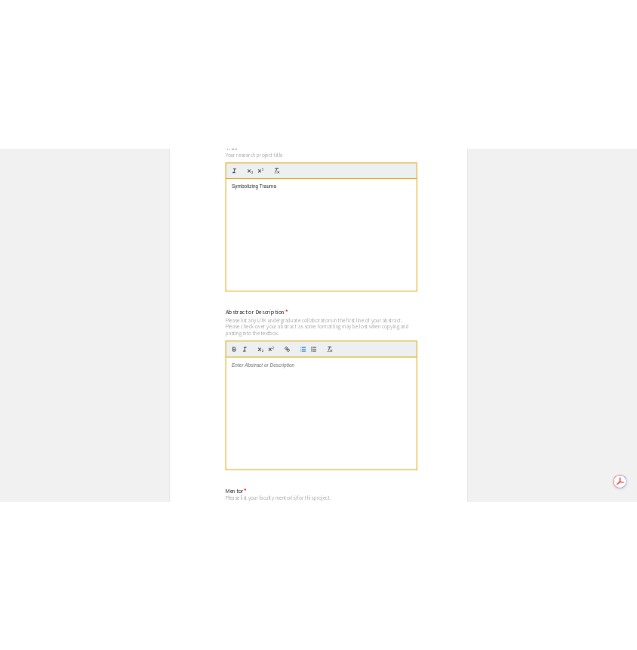
scroll to position [3101, 0]
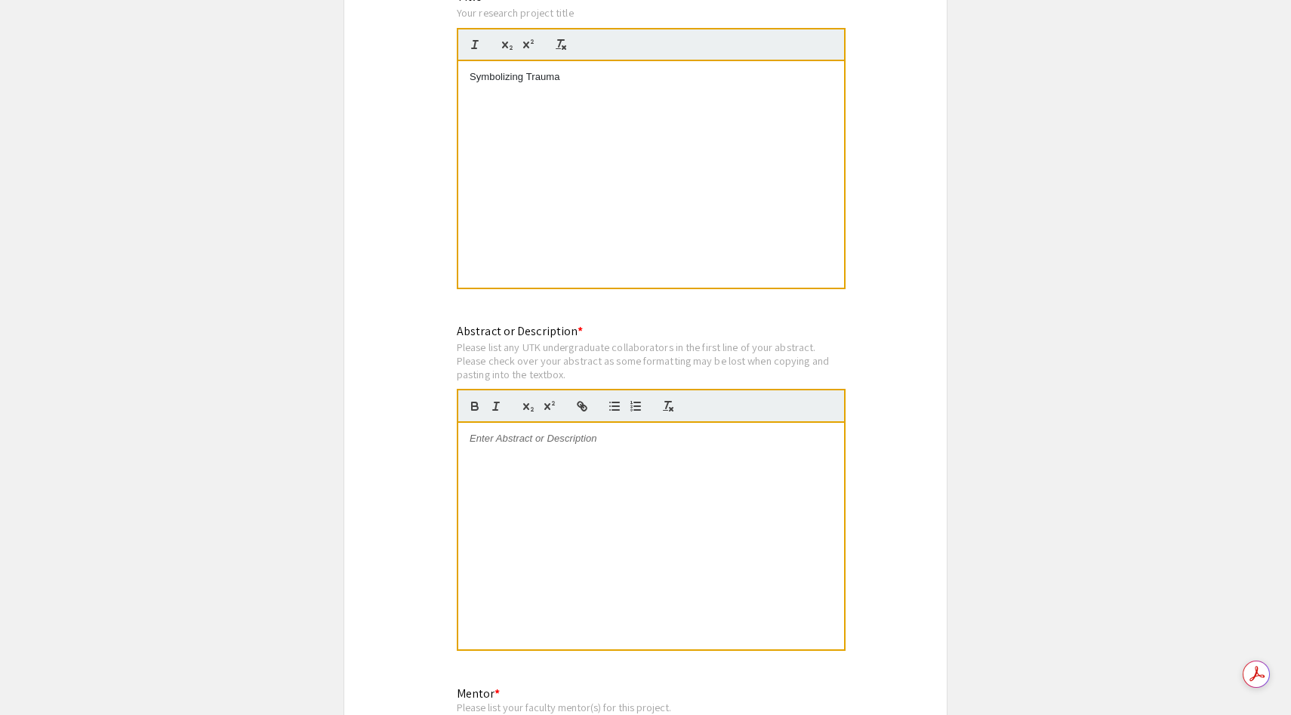
click at [618, 423] on div at bounding box center [651, 536] width 386 height 227
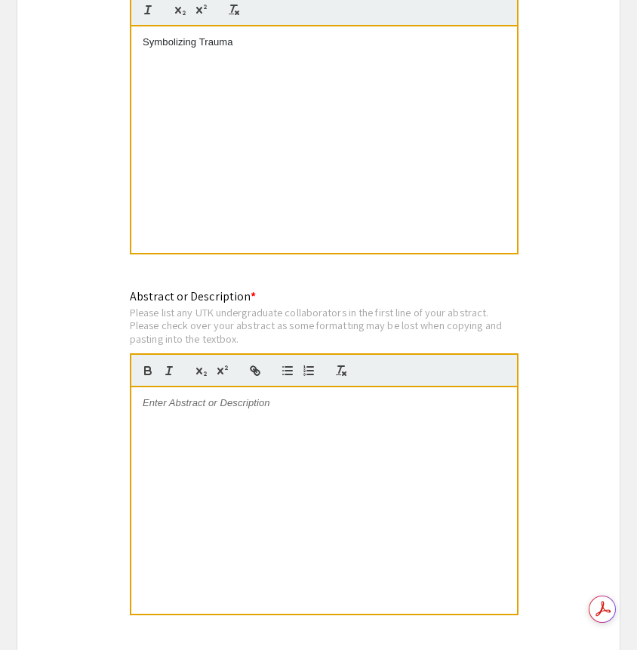
scroll to position [3137, 0]
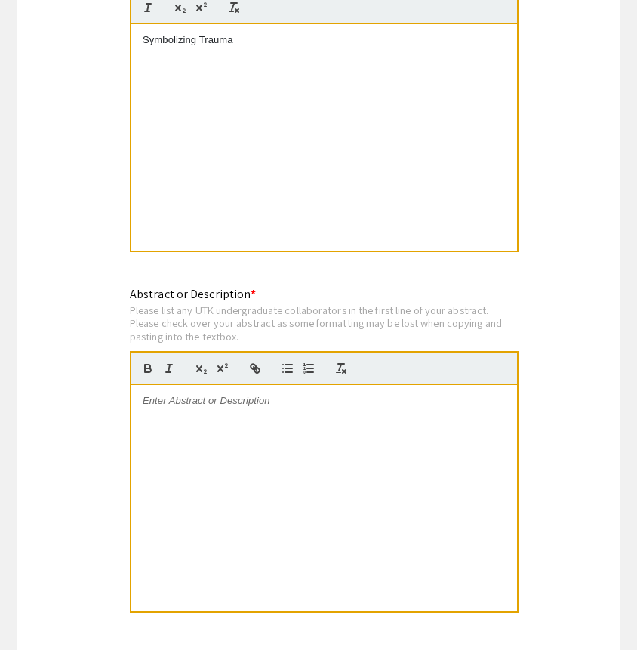
click at [341, 385] on div at bounding box center [324, 498] width 386 height 227
click at [234, 394] on p at bounding box center [324, 401] width 363 height 14
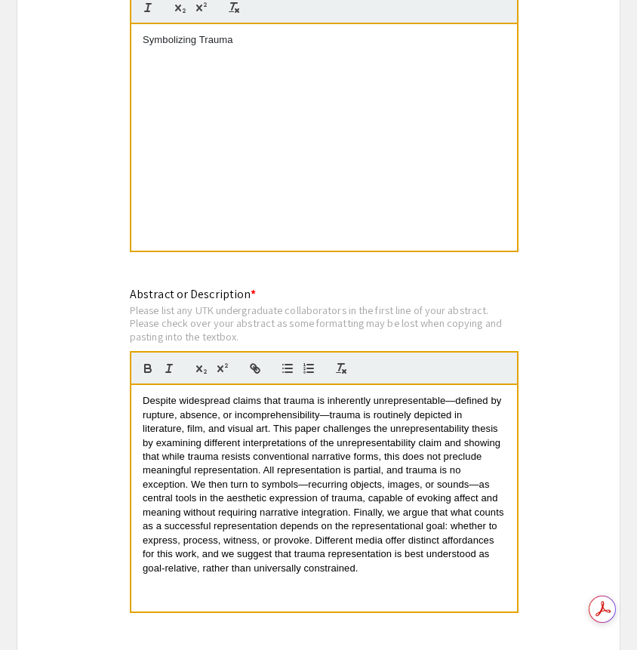
click at [138, 385] on div "Despite widespread claims that trauma is inherently unrepresentable—defined by …" at bounding box center [324, 498] width 386 height 227
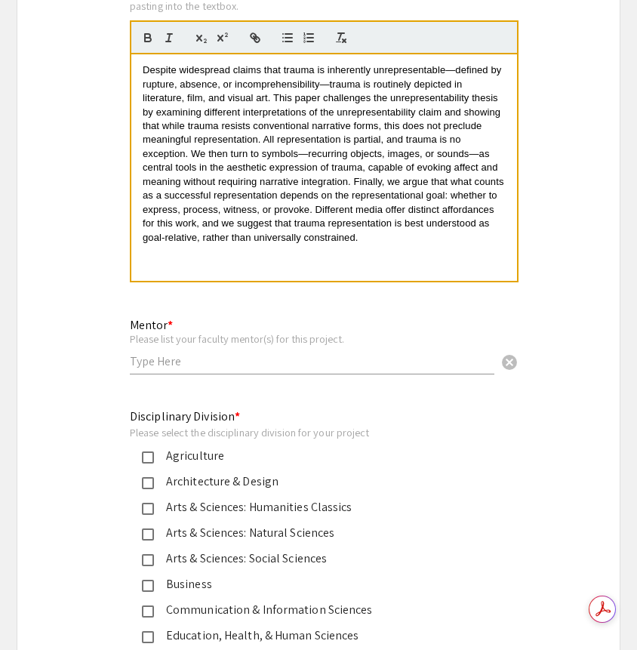
click at [244, 340] on div "Mentor * Please list your faculty mentor(s) for this project. cancel" at bounding box center [312, 339] width 365 height 70
click at [248, 353] on input "text" at bounding box center [312, 361] width 365 height 16
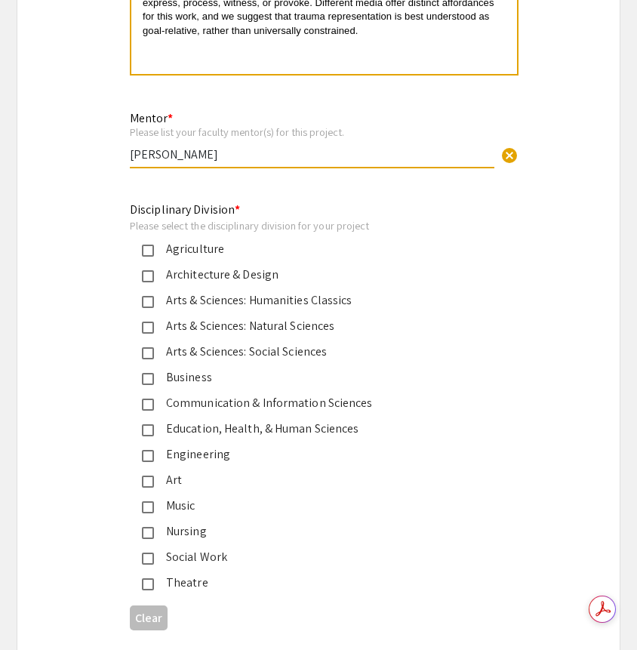
scroll to position [3718, 0]
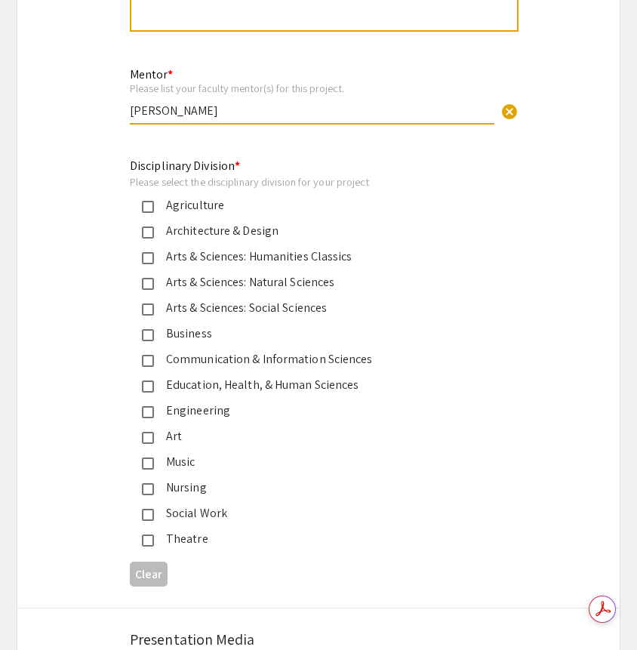
type input "Judith Carlisle"
click at [346, 248] on div "Arts & Sciences: Humanities Classics" at bounding box center [312, 257] width 317 height 18
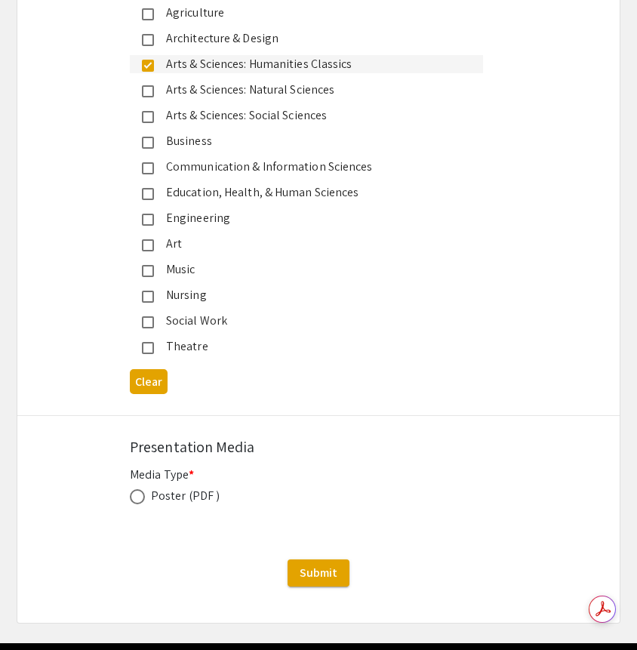
scroll to position [3935, 0]
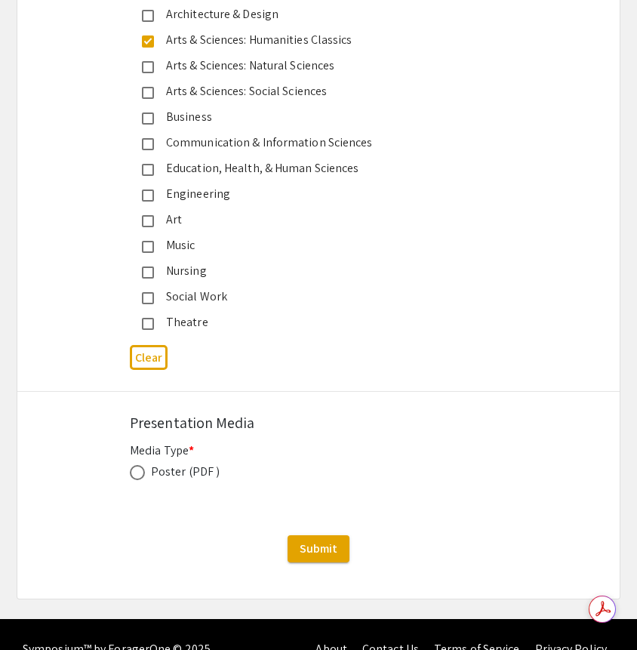
click at [204, 463] on div "Poster (PDF )" at bounding box center [185, 472] width 69 height 18
click at [155, 463] on div "Poster (PDF )" at bounding box center [185, 472] width 69 height 18
click at [142, 465] on span at bounding box center [137, 472] width 15 height 15
click at [142, 465] on input "radio" at bounding box center [137, 472] width 15 height 15
radio input "true"
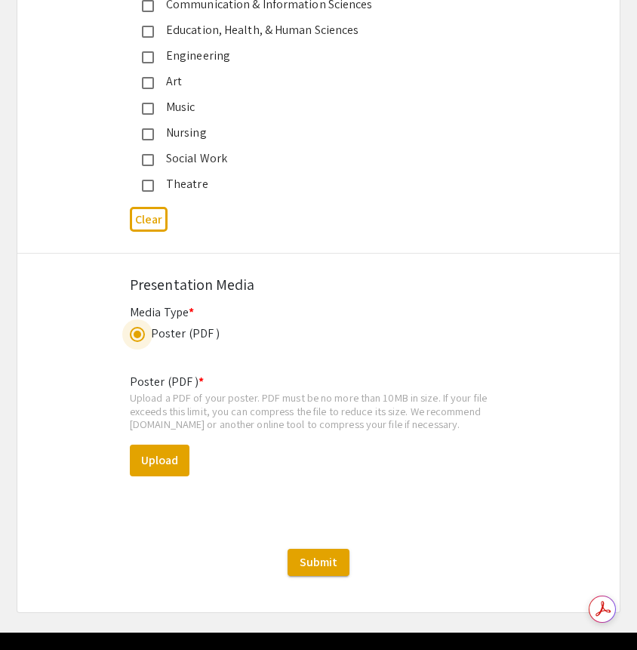
scroll to position [4086, 0]
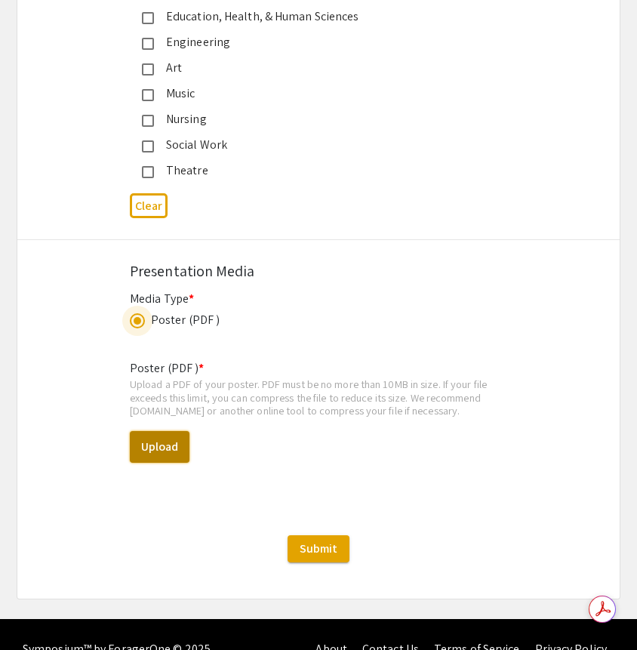
click at [164, 431] on button "Upload" at bounding box center [160, 447] width 60 height 32
click at [170, 431] on button "Upload" at bounding box center [160, 447] width 60 height 32
click at [172, 431] on button "Upload" at bounding box center [160, 447] width 60 height 32
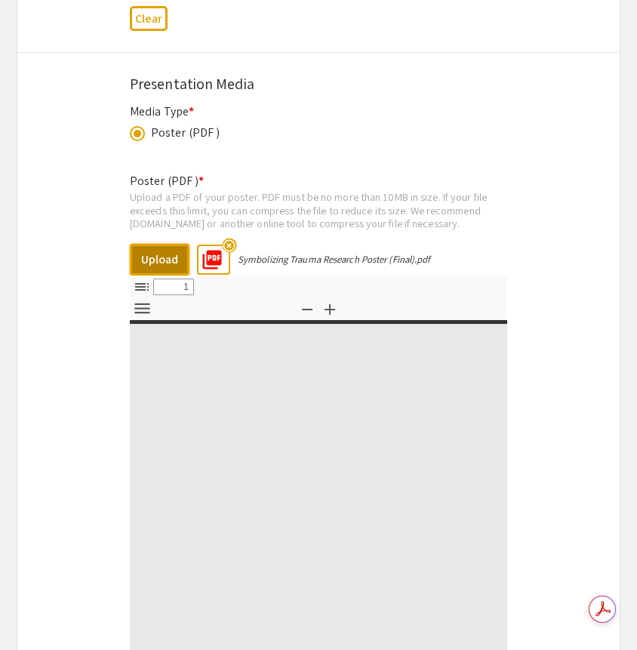
select select "custom"
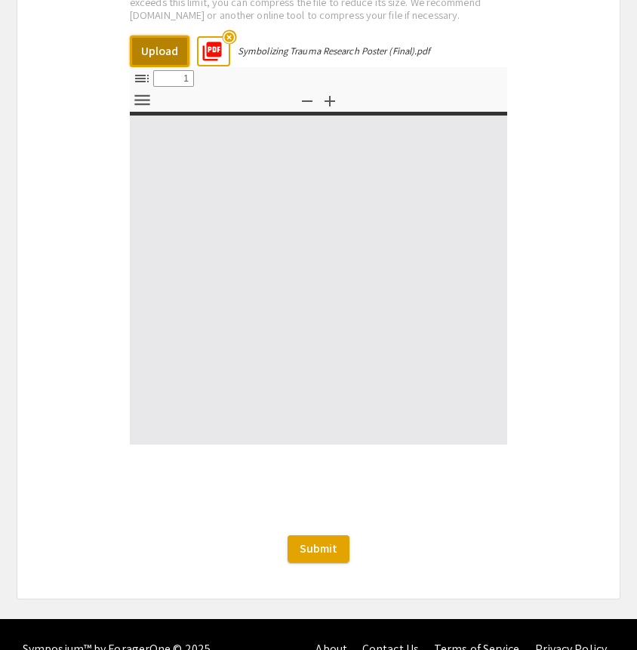
type input "0"
select select "custom"
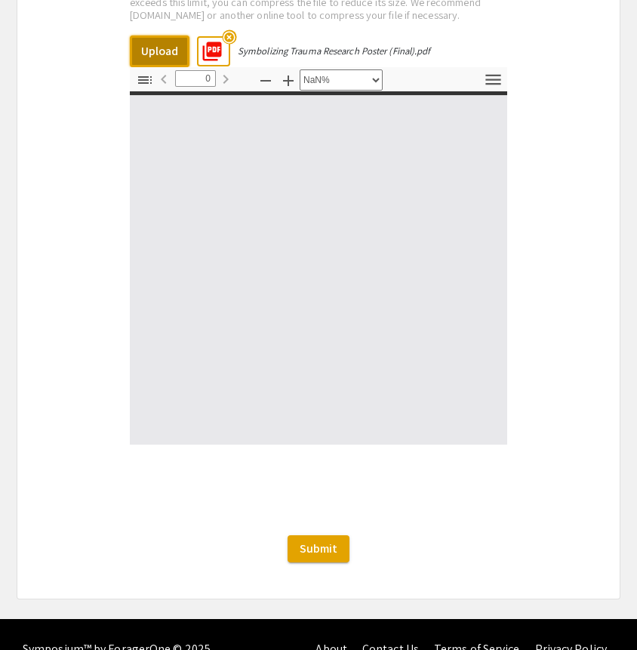
type input "1"
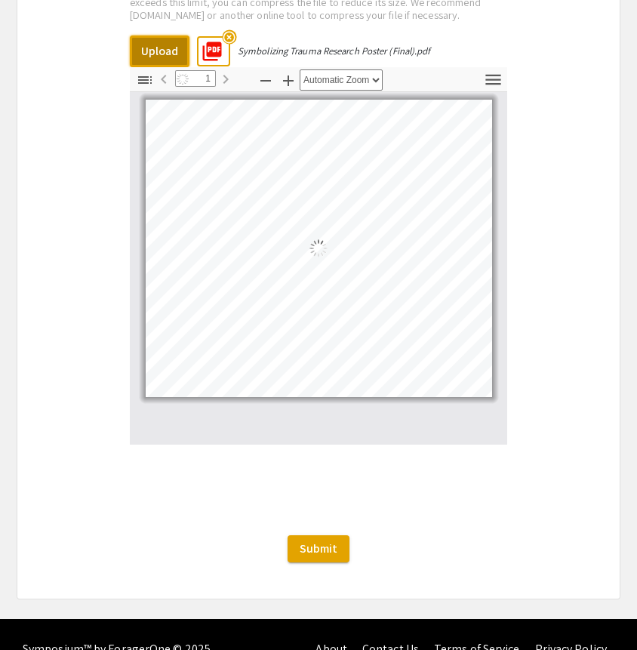
select select "auto"
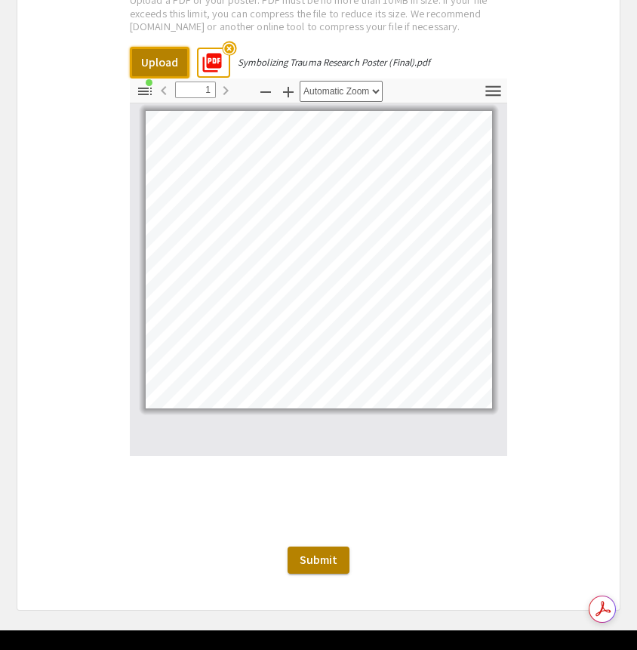
scroll to position [0, 0]
click at [325, 547] on button "Submit" at bounding box center [319, 560] width 62 height 27
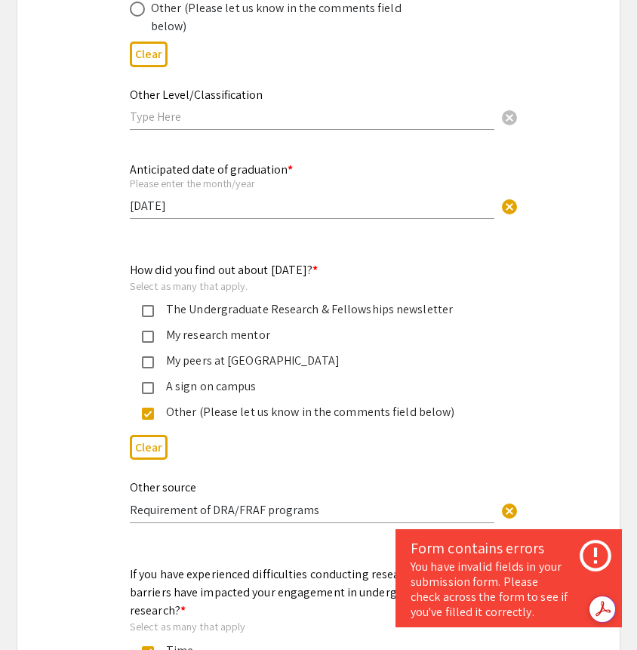
scroll to position [952, 0]
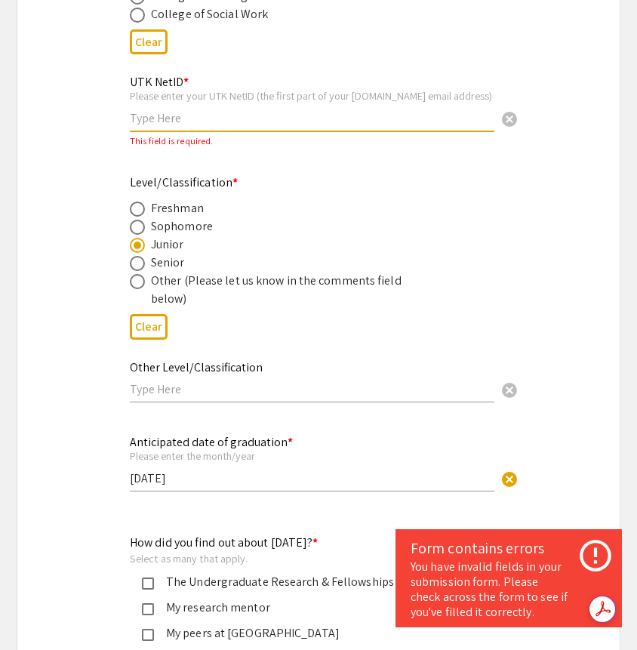
click at [328, 119] on input "text" at bounding box center [312, 118] width 365 height 16
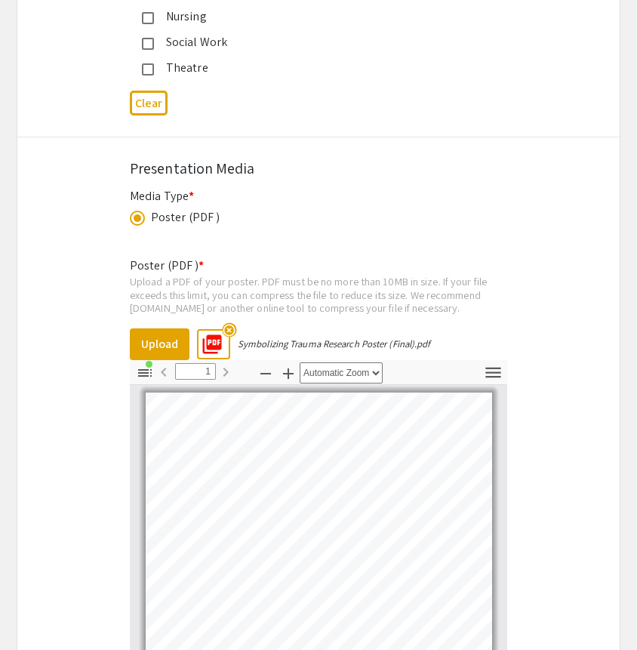
scroll to position [4482, 0]
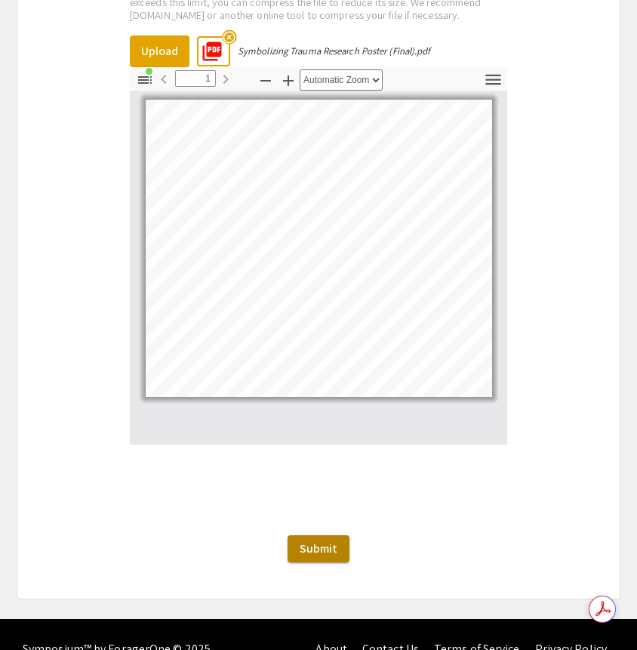
type input "tcolley2"
click at [328, 541] on span "Submit" at bounding box center [319, 549] width 38 height 16
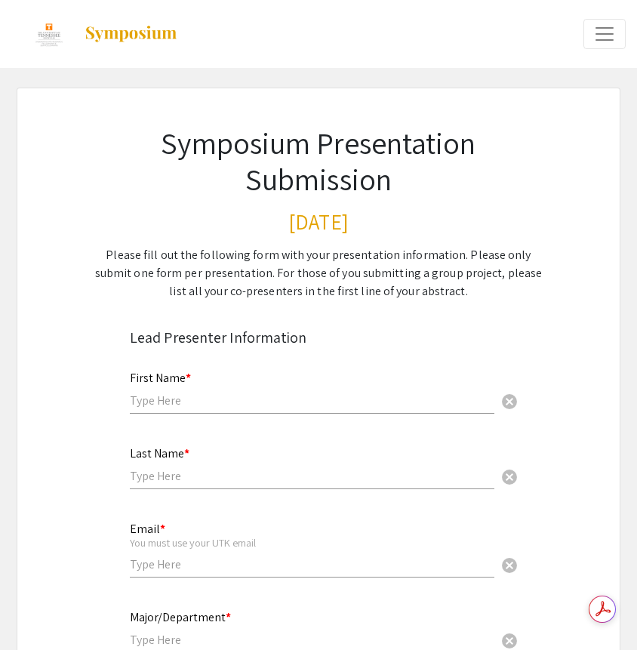
click at [245, 415] on div "First Name * cancel" at bounding box center [312, 392] width 365 height 72
click at [245, 400] on input "text" at bounding box center [312, 401] width 365 height 16
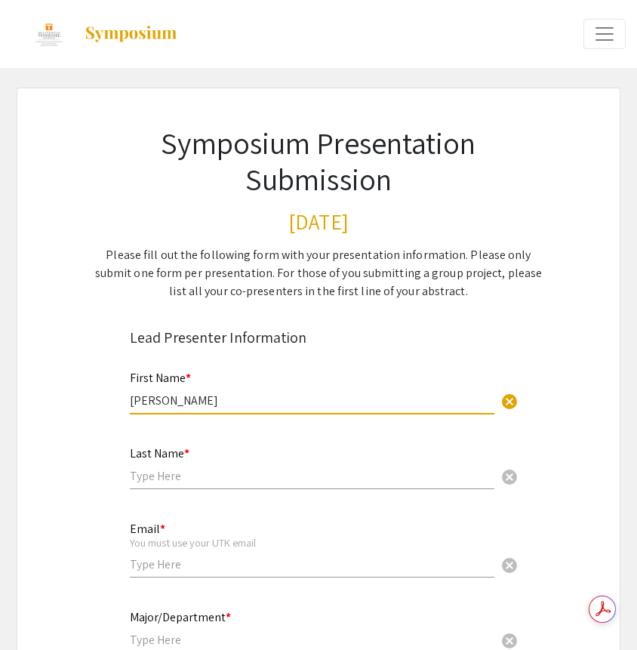
type input "[PERSON_NAME]"
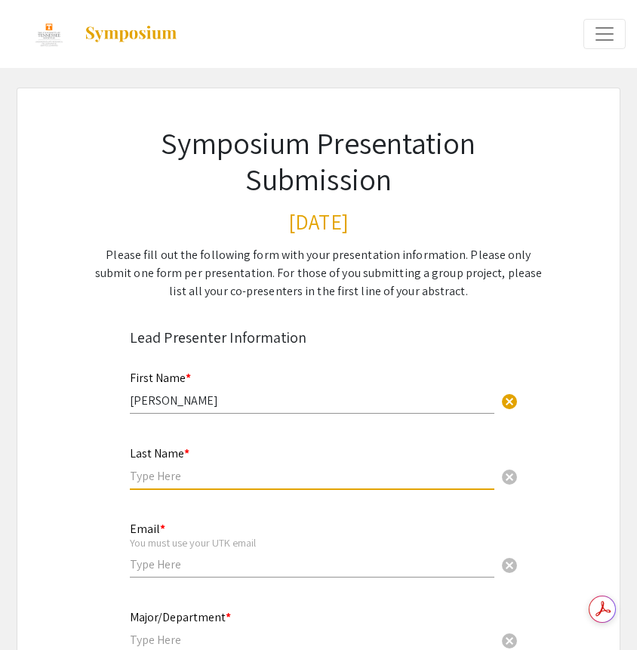
click at [213, 480] on input "text" at bounding box center [312, 476] width 365 height 16
type input "[PERSON_NAME]"
click at [158, 559] on input "email" at bounding box center [312, 564] width 365 height 16
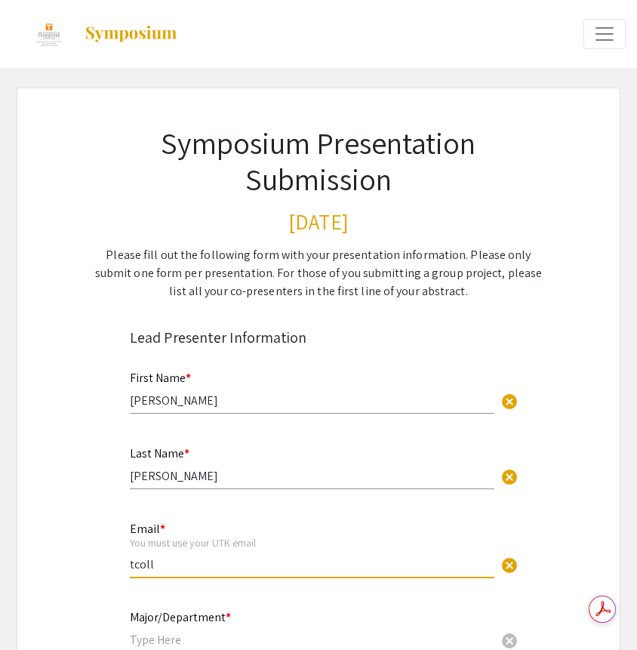
type input "[EMAIL_ADDRESS][DOMAIN_NAME]"
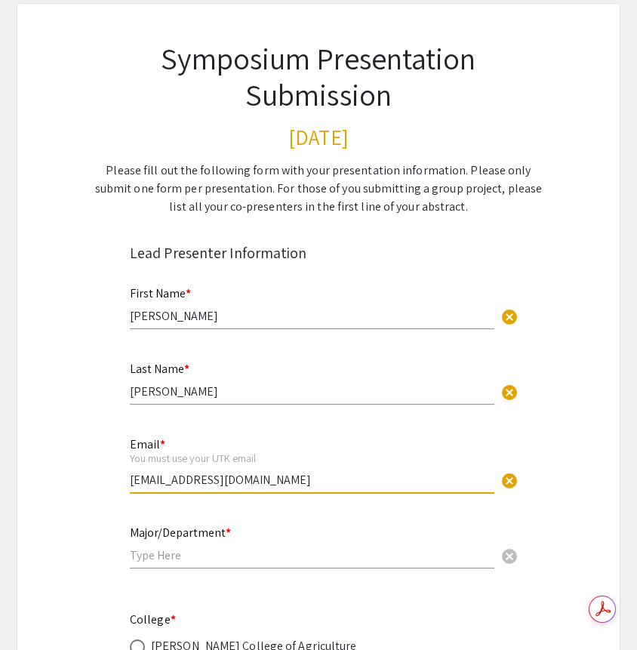
scroll to position [86, 0]
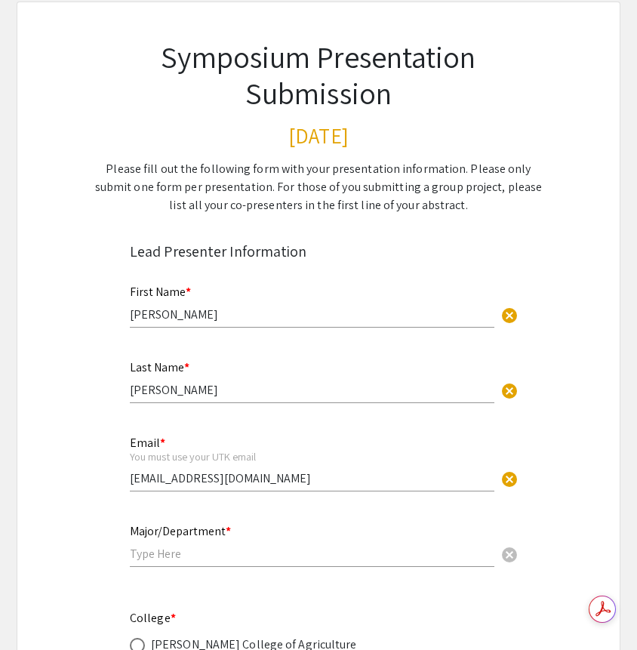
click at [262, 569] on div "Major/Department * cancel" at bounding box center [312, 546] width 365 height 72
click at [262, 561] on input "text" at bounding box center [312, 554] width 365 height 16
type input "Political Science"
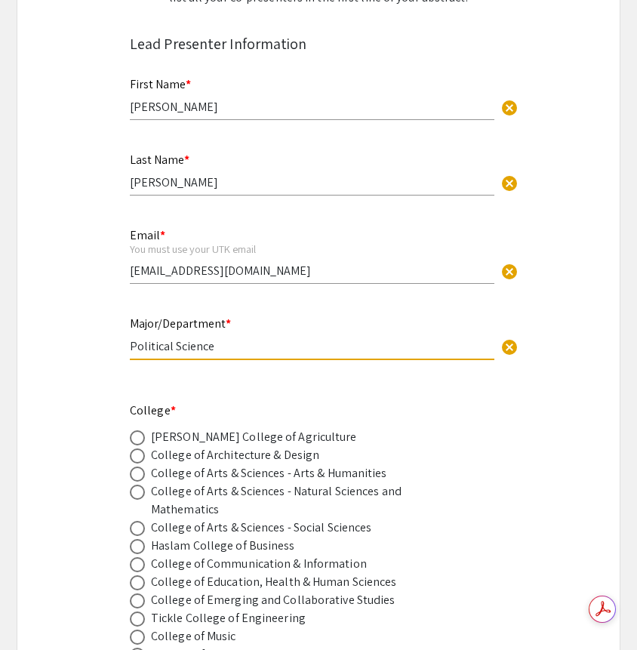
scroll to position [403, 0]
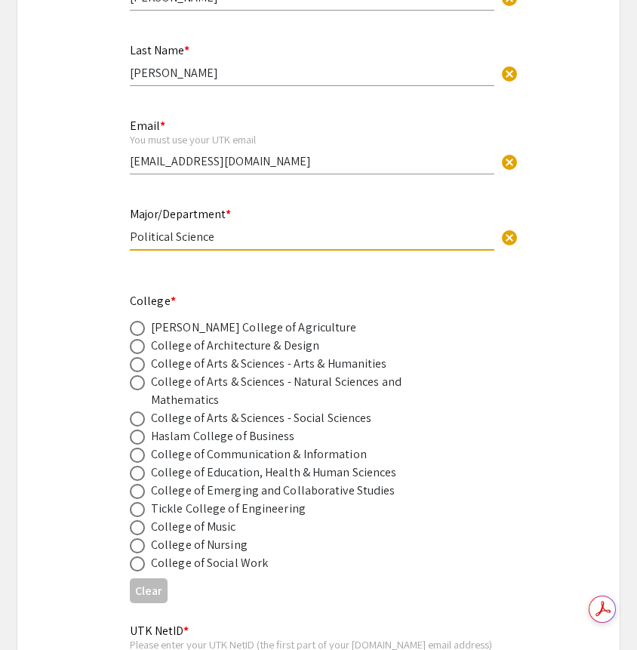
click at [211, 420] on div "College of Arts & Sciences - Social Sciences" at bounding box center [261, 418] width 220 height 18
click at [137, 417] on span at bounding box center [137, 419] width 15 height 15
click at [137, 417] on input "radio" at bounding box center [137, 419] width 15 height 15
radio input "true"
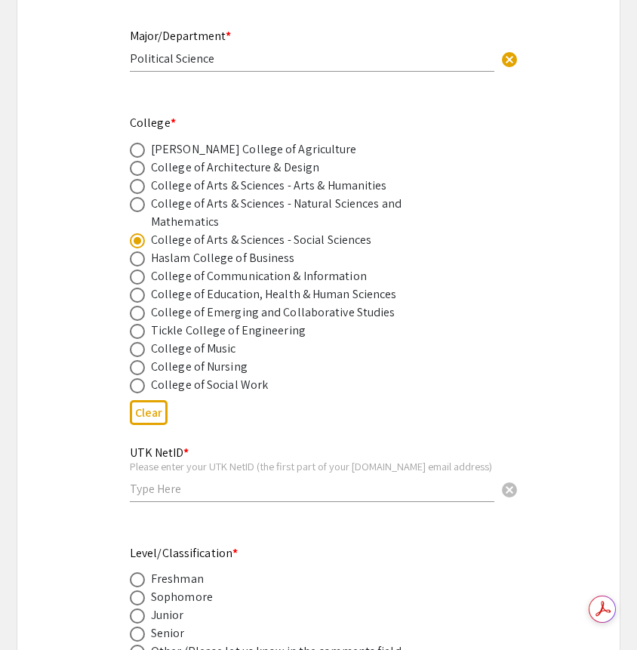
scroll to position [605, 0]
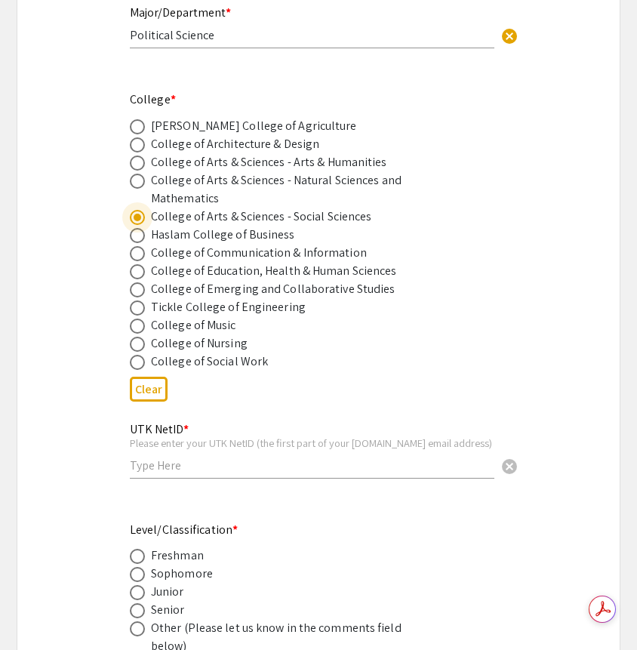
click at [172, 464] on input "text" at bounding box center [312, 466] width 365 height 16
type input "tcolley2"
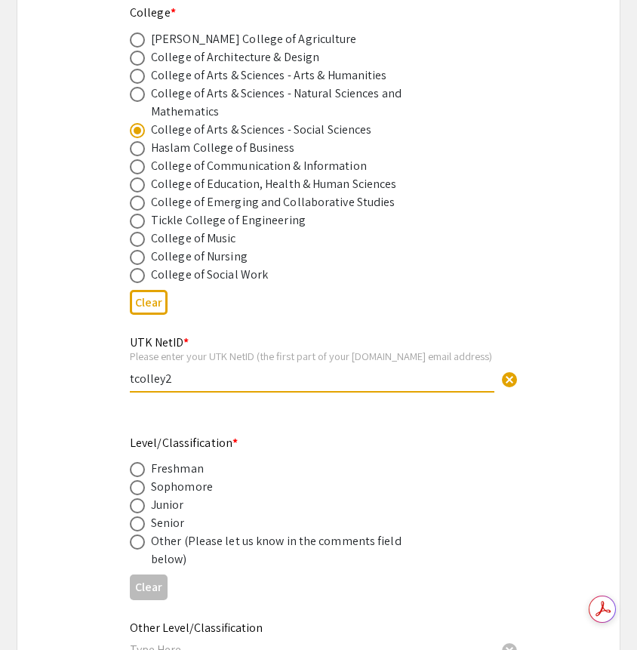
click at [169, 509] on div "Junior" at bounding box center [167, 505] width 33 height 18
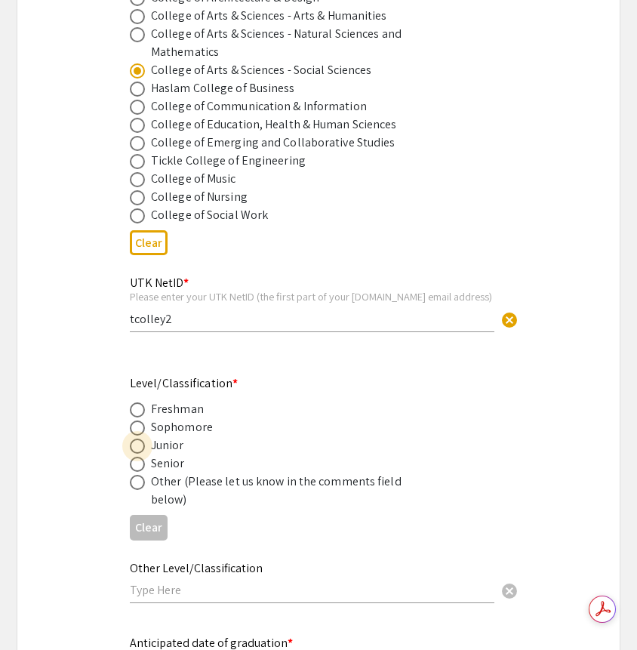
click at [142, 452] on span at bounding box center [137, 446] width 15 height 15
click at [142, 452] on input "radio" at bounding box center [137, 446] width 15 height 15
radio input "true"
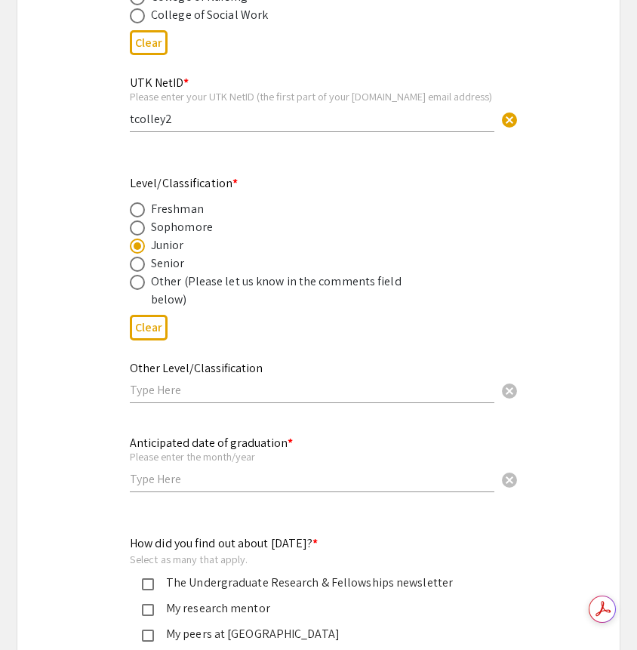
scroll to position [965, 0]
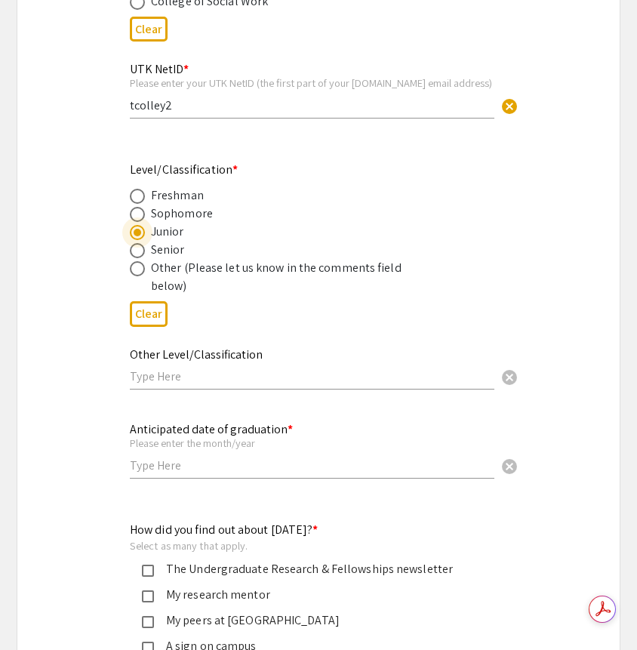
click at [183, 390] on div "Other Level/Classification cancel" at bounding box center [312, 361] width 365 height 57
click at [183, 382] on input "text" at bounding box center [312, 376] width 365 height 16
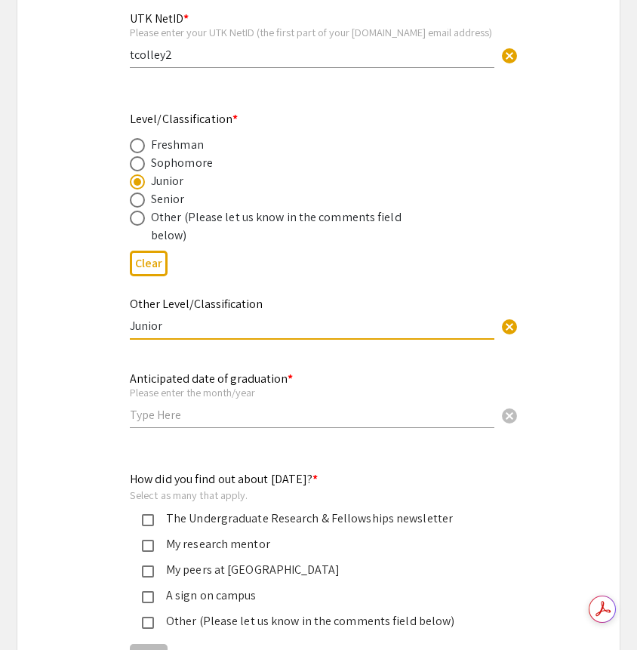
type input "Junior"
click at [187, 427] on div "Anticipated date of graduation * Please enter the month/year cancel" at bounding box center [312, 392] width 365 height 70
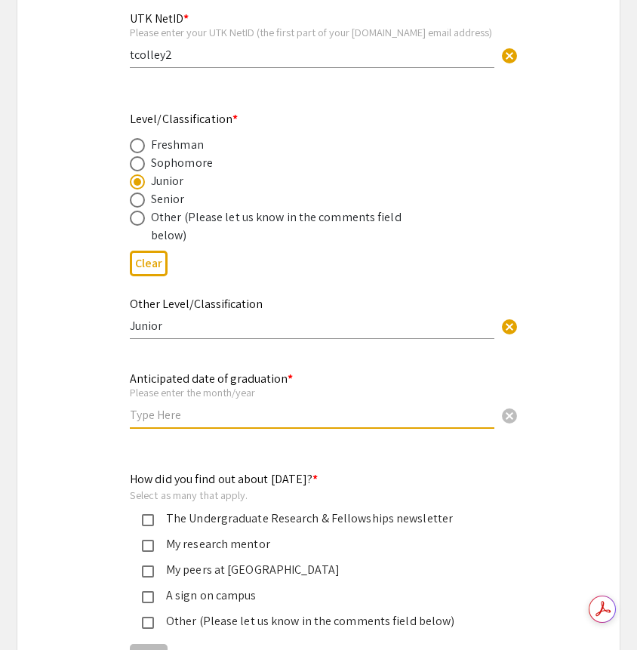
click at [194, 418] on input "text" at bounding box center [312, 415] width 365 height 16
type input "May 2027"
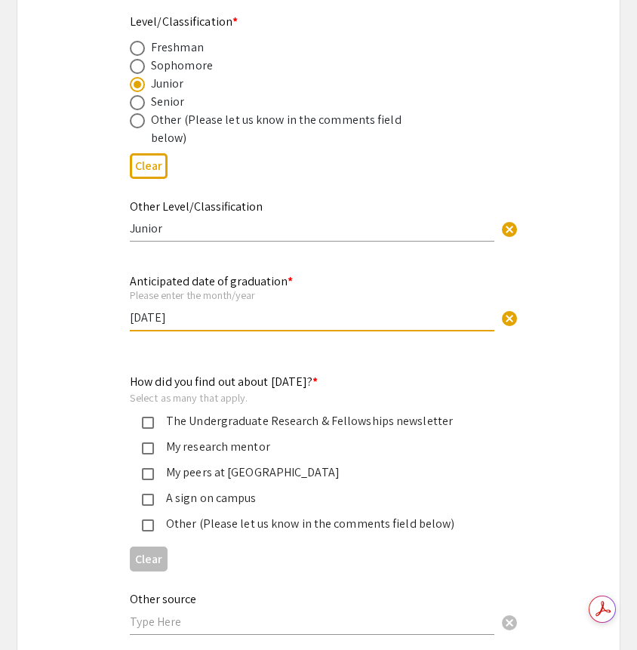
scroll to position [1142, 0]
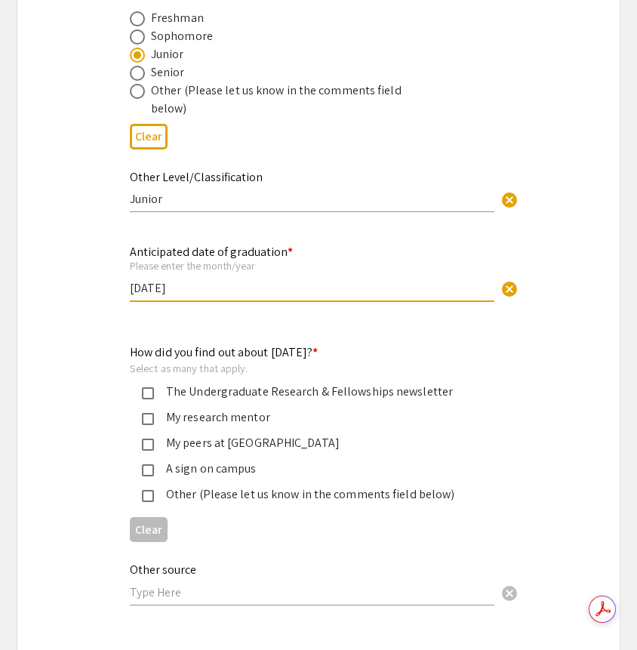
click at [205, 600] on input "text" at bounding box center [312, 592] width 365 height 16
type input "Requirement of DRA/FRAF programs"
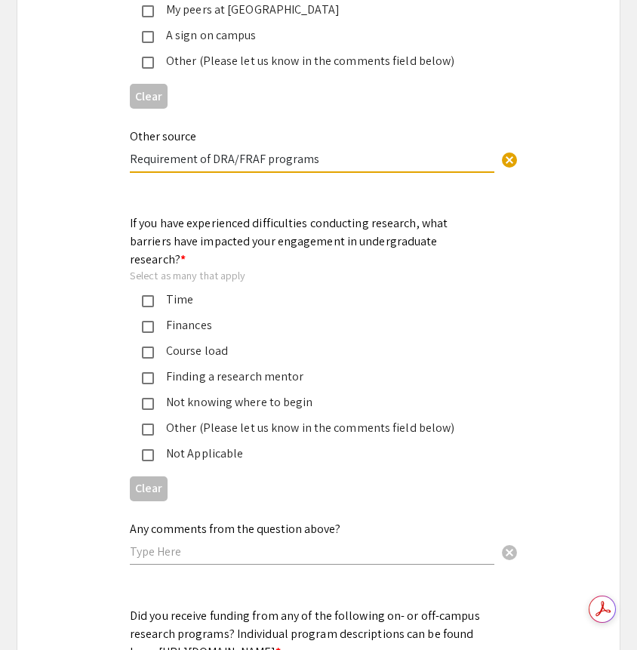
scroll to position [1581, 0]
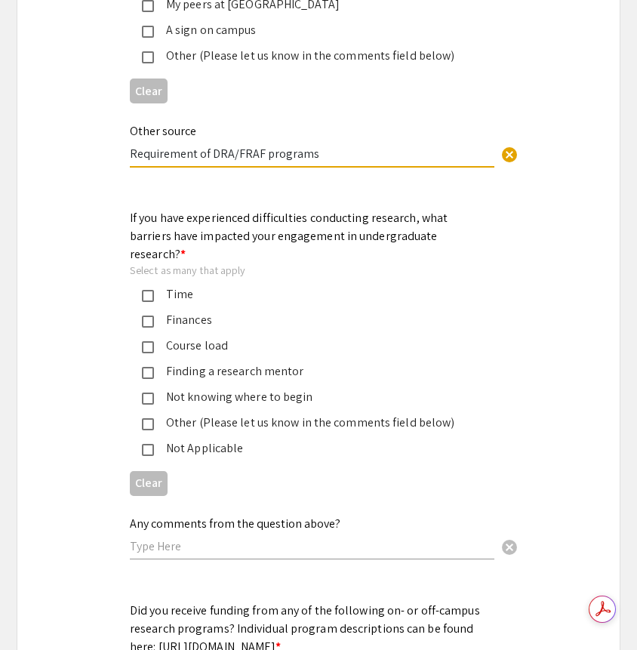
click at [217, 285] on div "Time" at bounding box center [312, 294] width 317 height 18
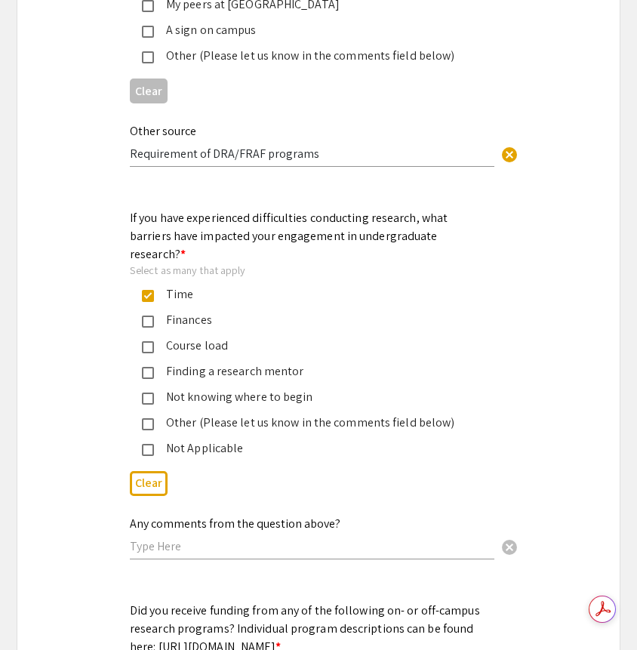
click at [217, 311] on div "Finances" at bounding box center [312, 320] width 317 height 18
click at [217, 337] on div "Course load" at bounding box center [312, 346] width 317 height 18
click at [220, 362] on div "Finding a research mentor" at bounding box center [312, 371] width 317 height 18
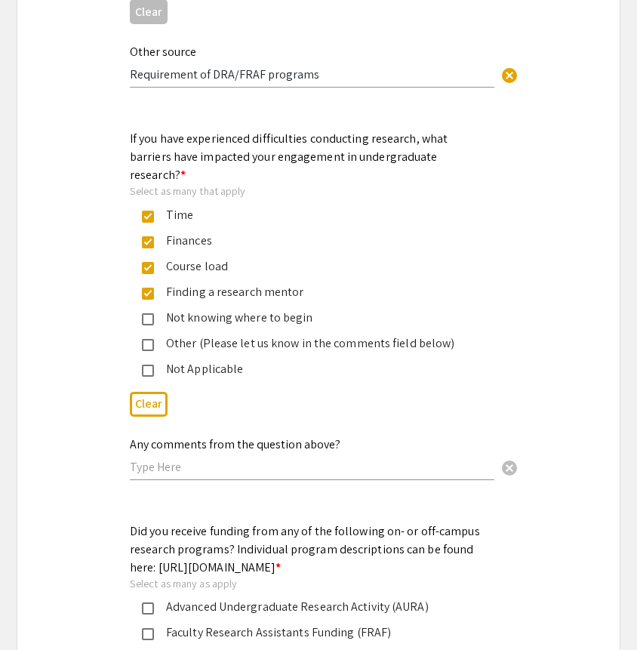
scroll to position [1687, 0]
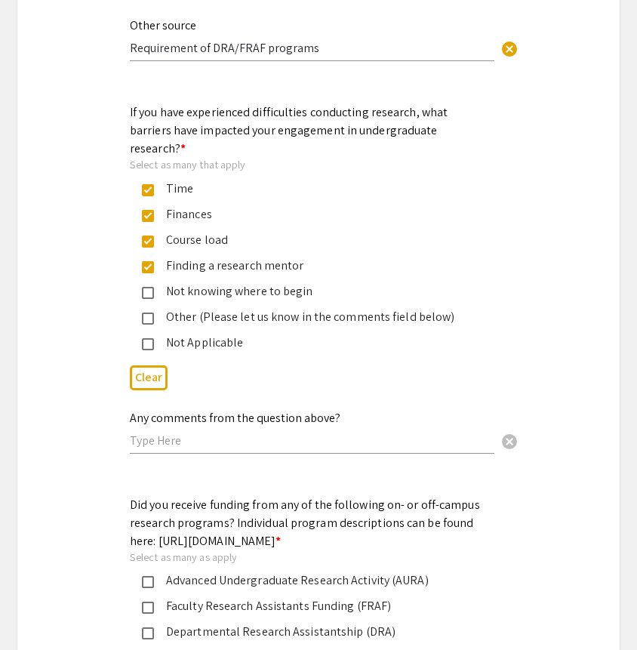
click at [266, 257] on div "Finding a research mentor" at bounding box center [312, 266] width 317 height 18
click at [266, 282] on div "Not knowing where to begin" at bounding box center [312, 291] width 317 height 18
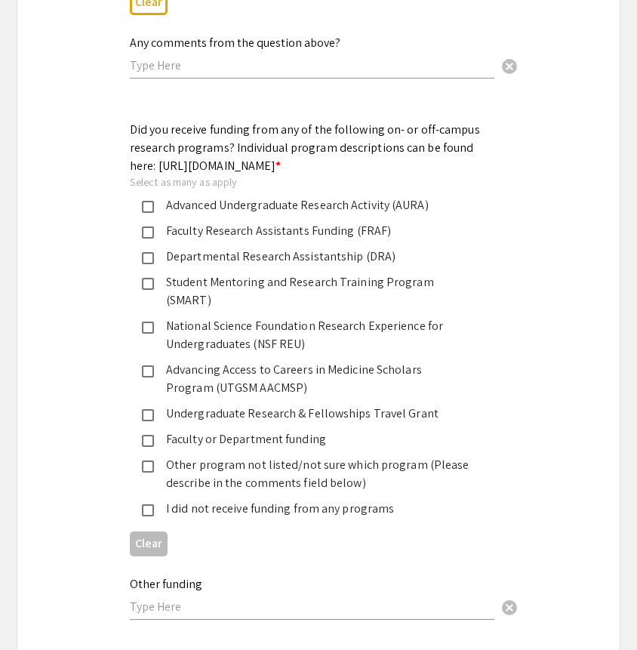
scroll to position [2070, 0]
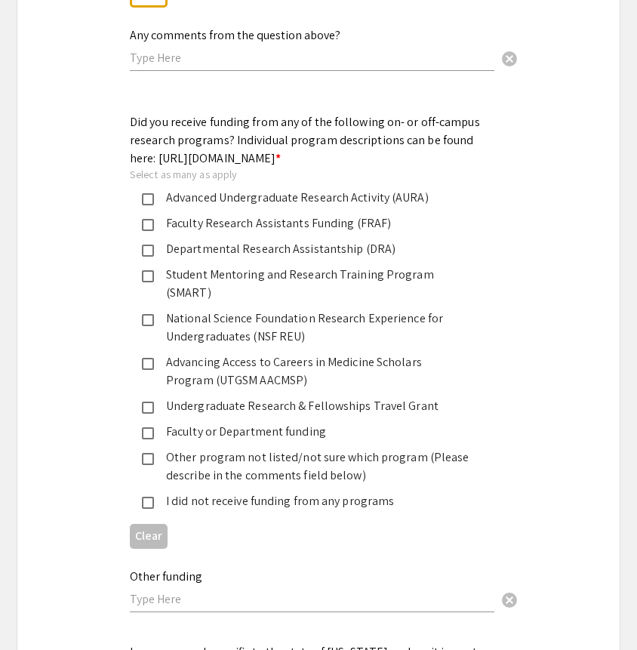
click at [251, 202] on div "Advanced Undergraduate Research Activity (AURA)" at bounding box center [312, 198] width 317 height 18
click at [251, 218] on mat-selection-list "Advanced Undergraduate Research Activity (AURA) Faculty Research Assistants Fun…" at bounding box center [306, 350] width 353 height 322
click at [258, 227] on div "Faculty Research Assistants Funding (FRAF)" at bounding box center [312, 223] width 317 height 18
click at [266, 187] on div "Did you receive funding from any of the following on- or off-campus research pr…" at bounding box center [306, 311] width 353 height 397
click at [266, 204] on div "Advanced Undergraduate Research Activity (AURA)" at bounding box center [312, 198] width 317 height 18
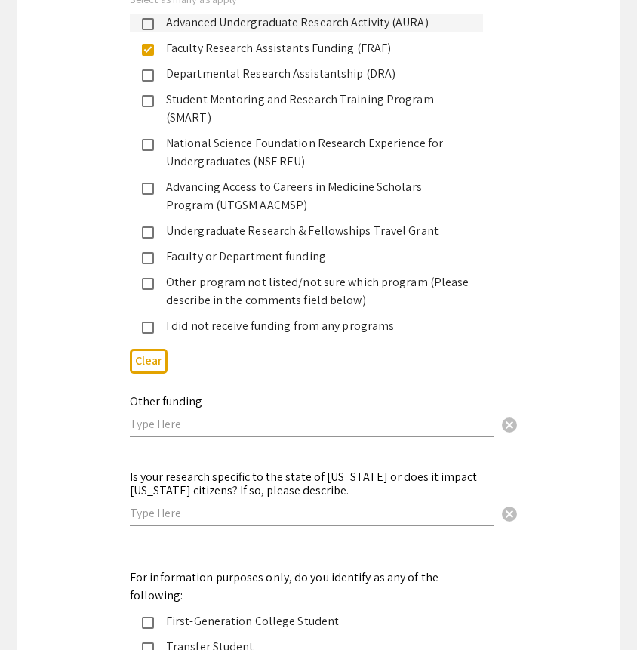
scroll to position [2548, 0]
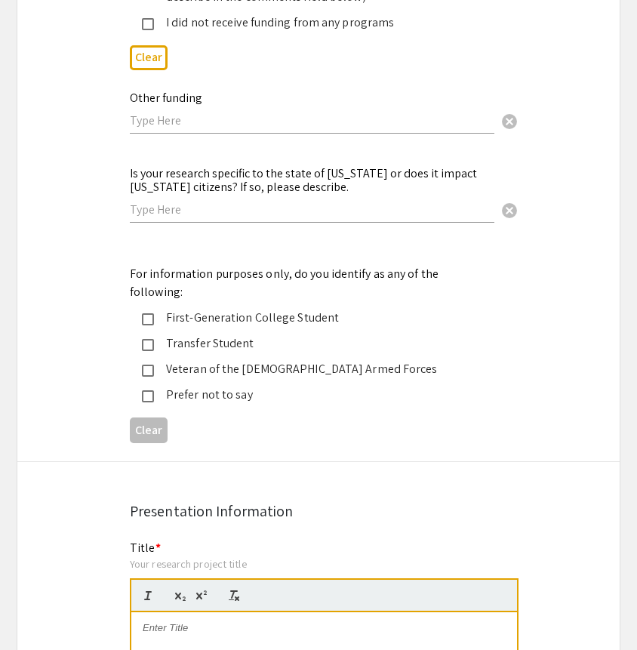
click at [288, 113] on input "text" at bounding box center [312, 121] width 365 height 16
click at [227, 309] on div "First-Generation College Student" at bounding box center [312, 318] width 317 height 18
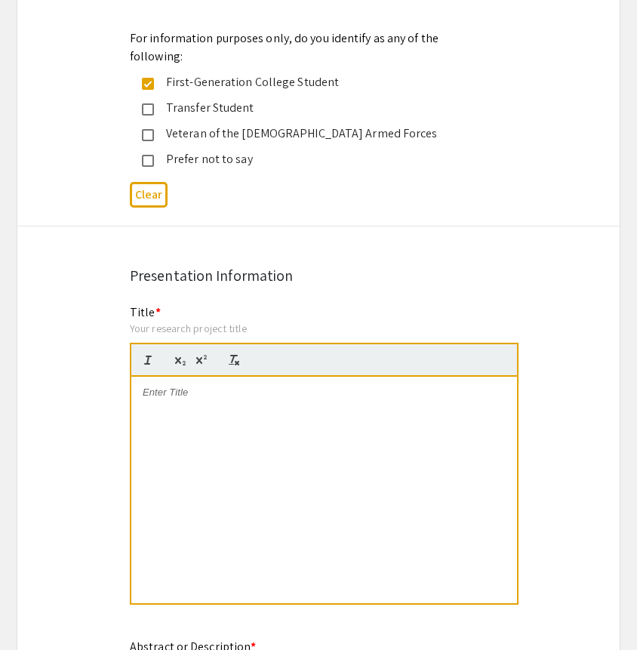
click at [220, 386] on p at bounding box center [324, 393] width 363 height 14
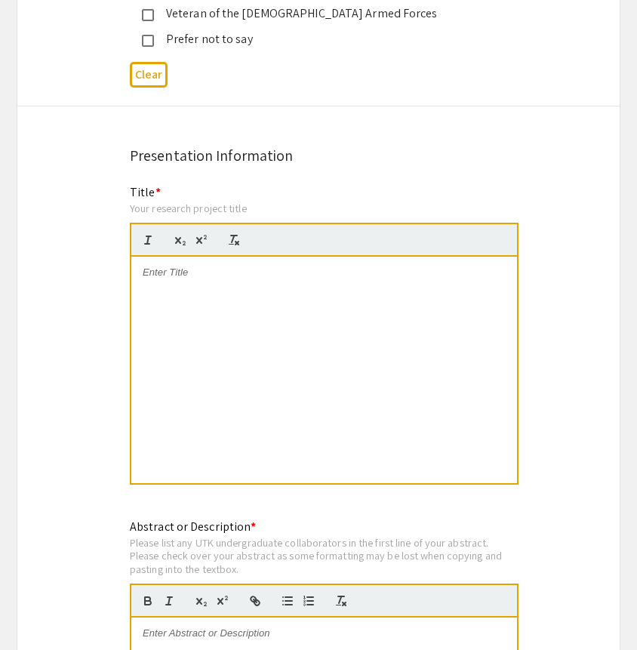
scroll to position [2902, 0]
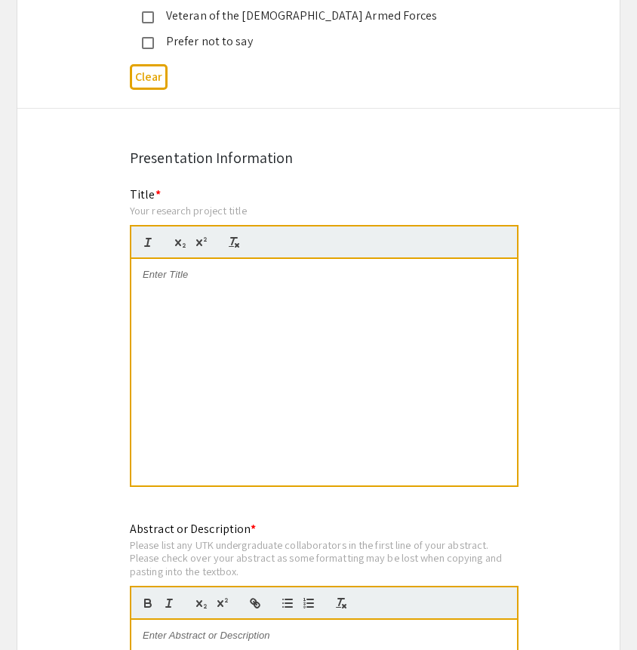
click at [267, 276] on div at bounding box center [324, 372] width 386 height 227
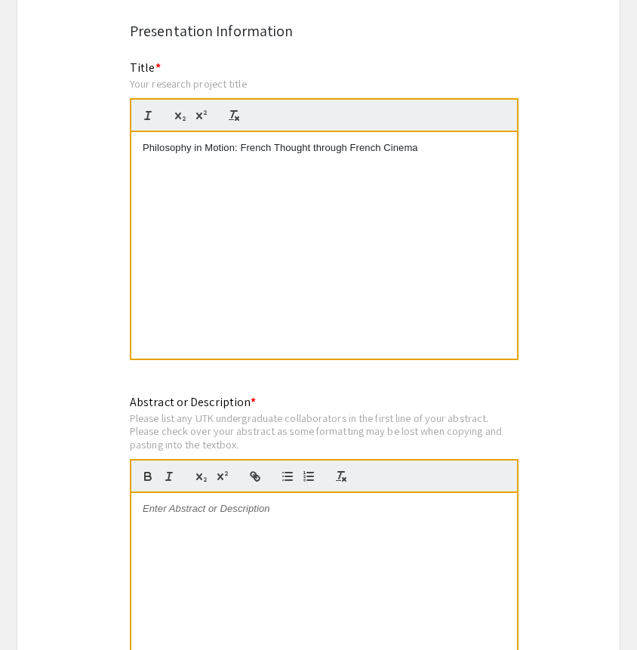
scroll to position [3032, 0]
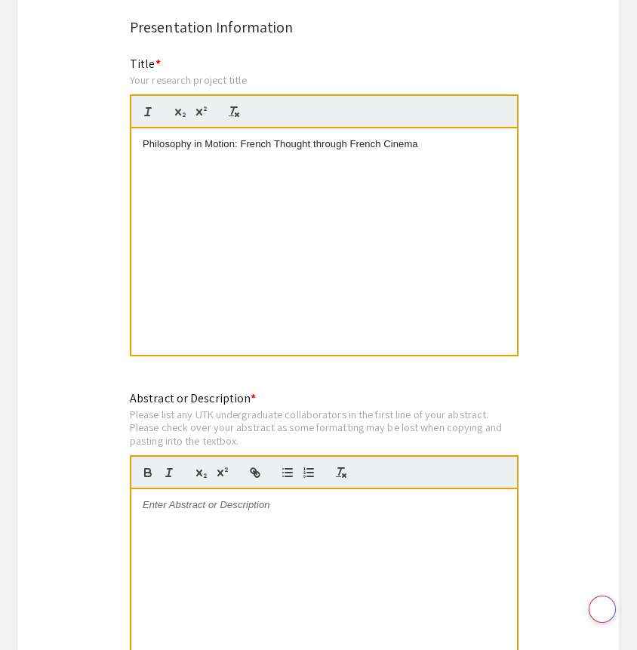
click at [290, 498] on p at bounding box center [324, 505] width 363 height 14
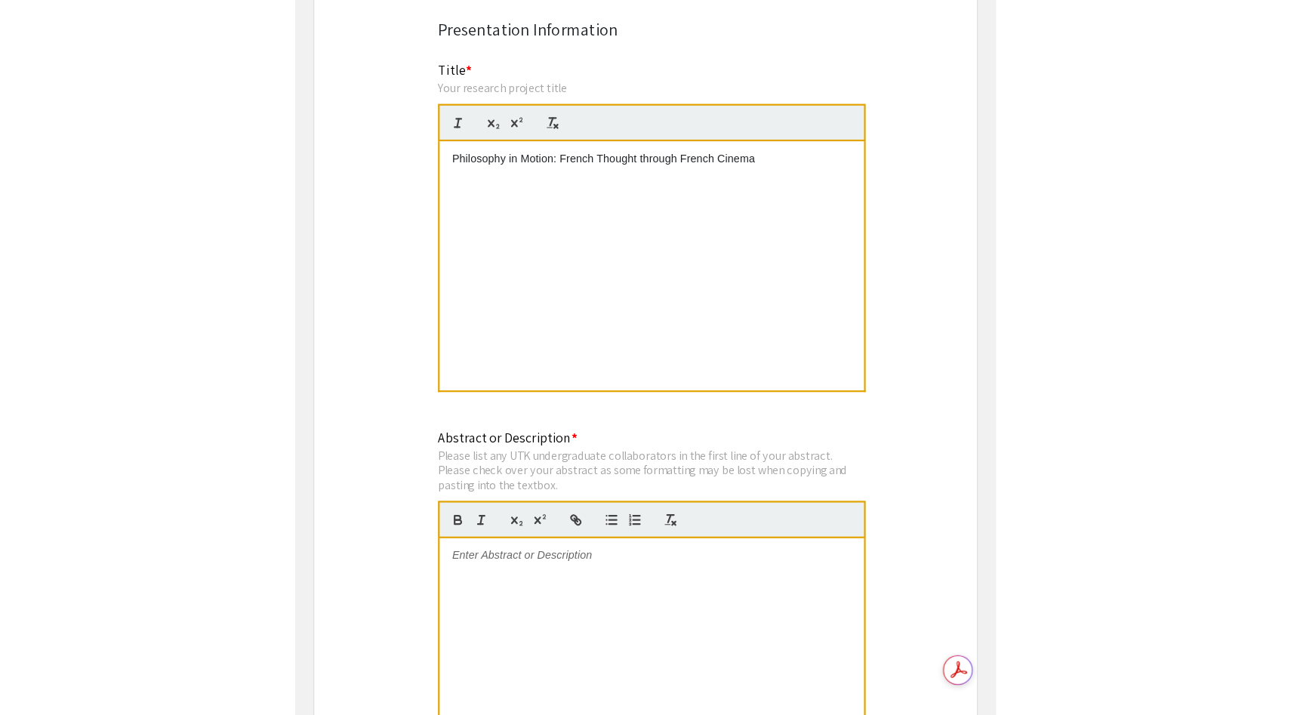
scroll to position [0, 0]
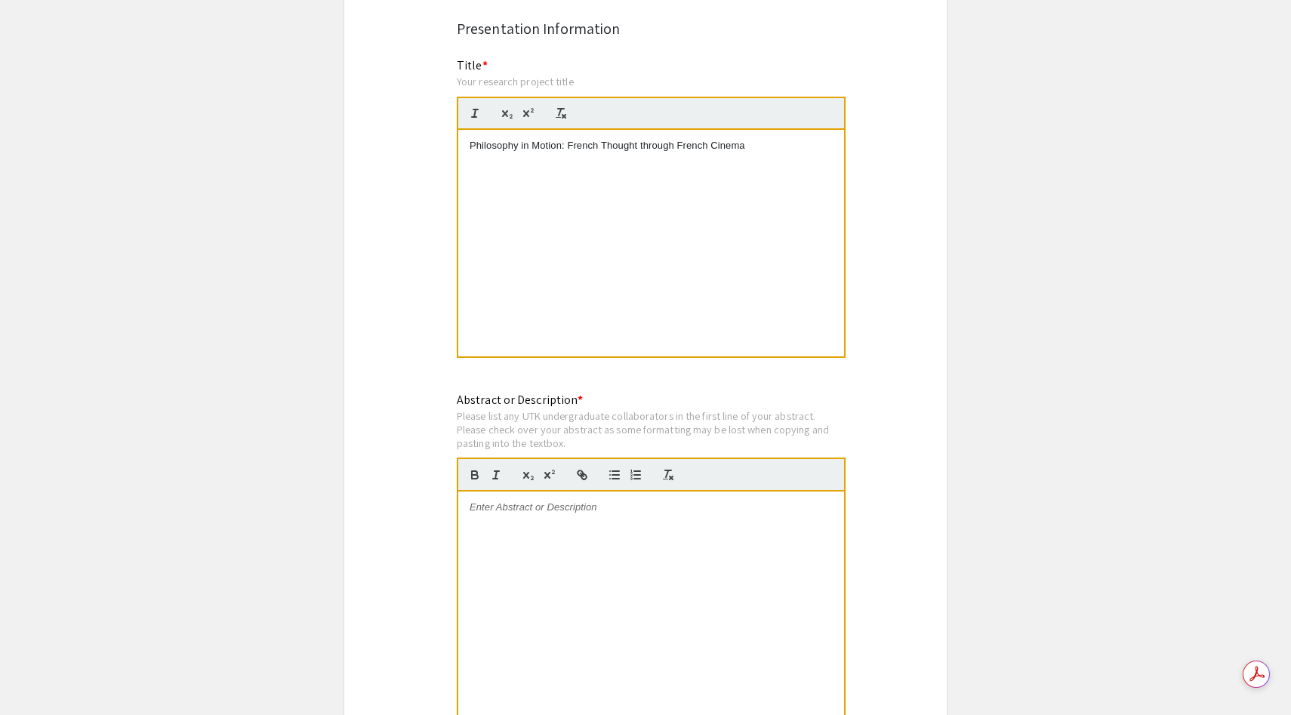
click at [597, 501] on div at bounding box center [651, 605] width 386 height 227
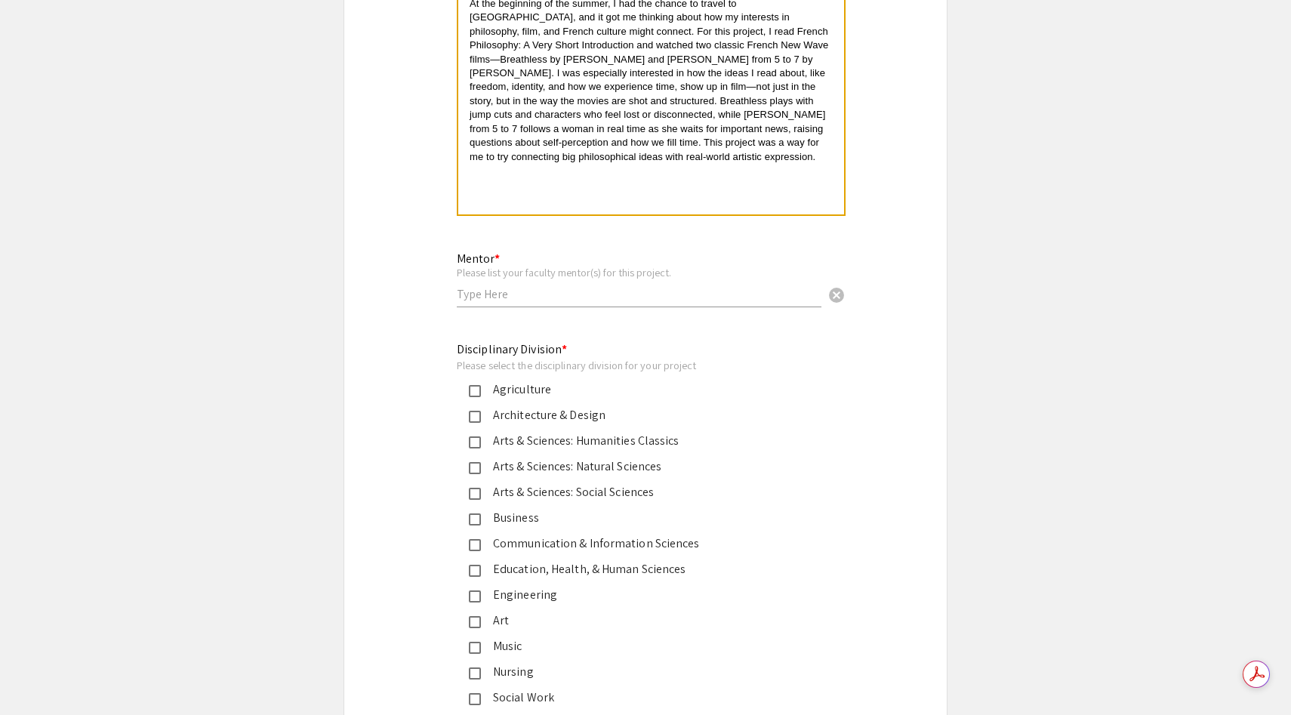
scroll to position [3551, 0]
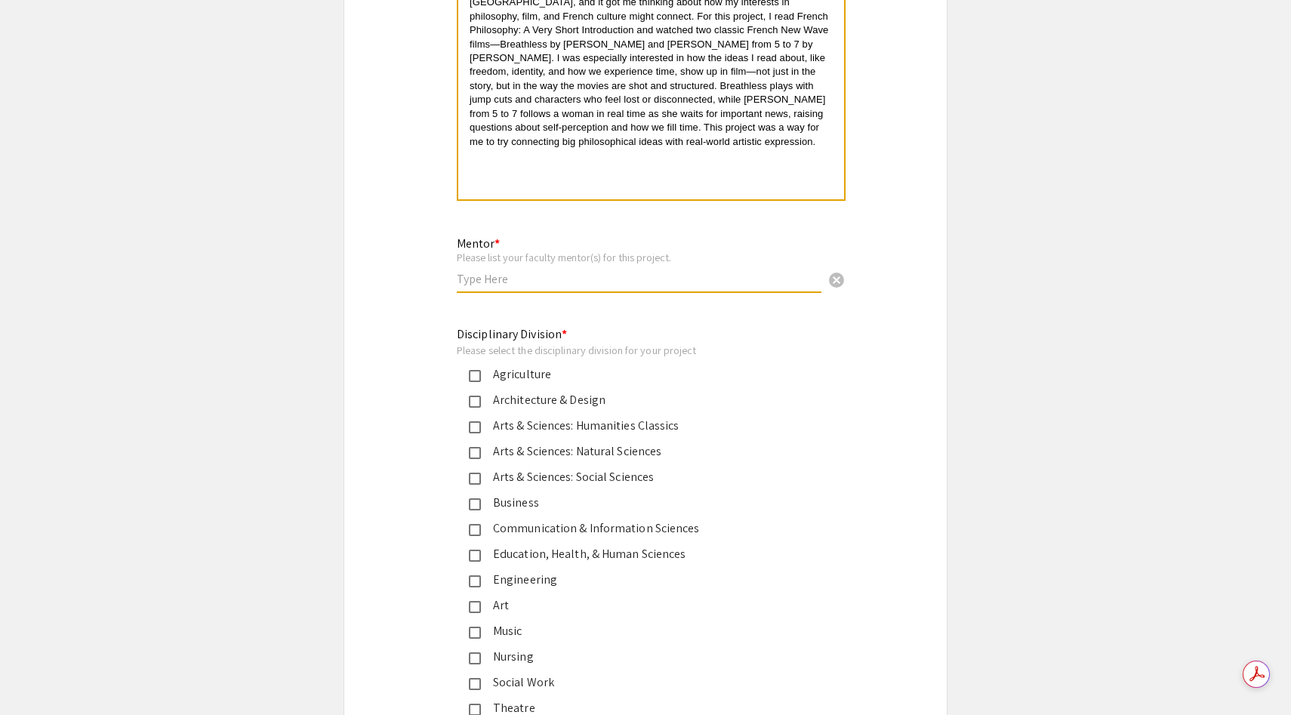
click at [551, 271] on input "text" at bounding box center [639, 279] width 365 height 16
type input "Judith Carlisle"
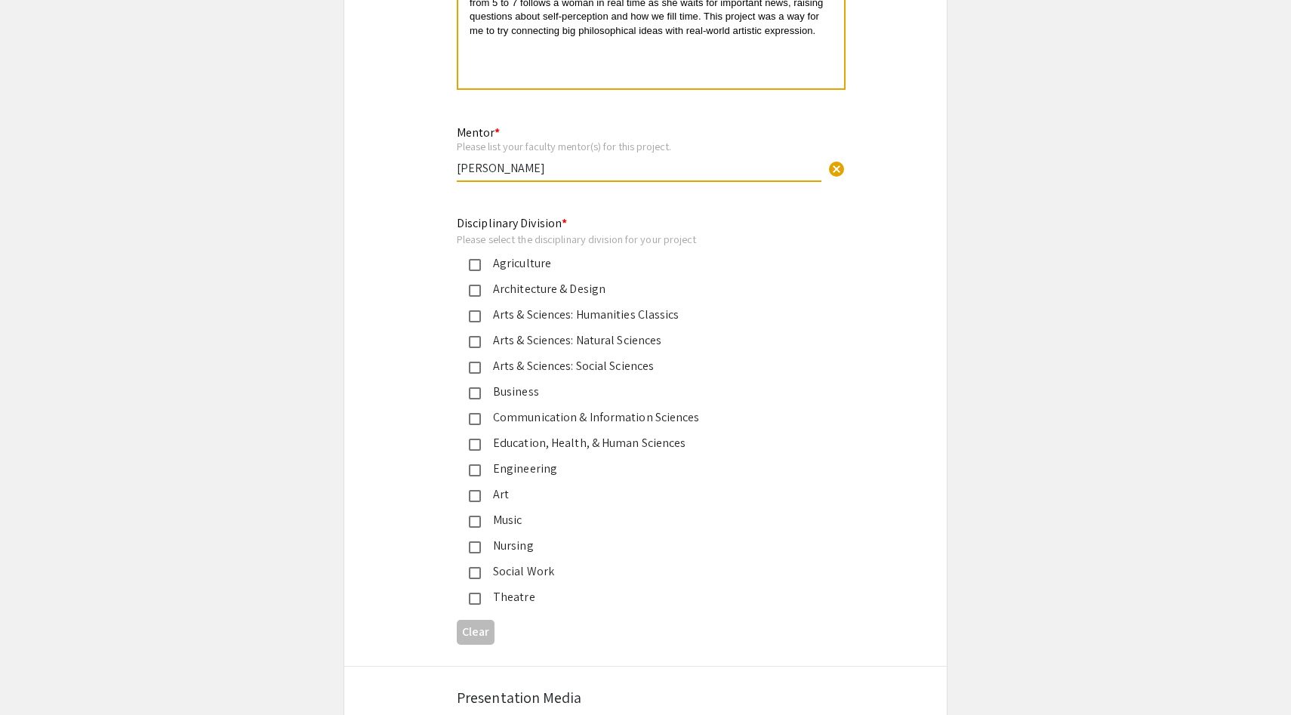
scroll to position [3682, 0]
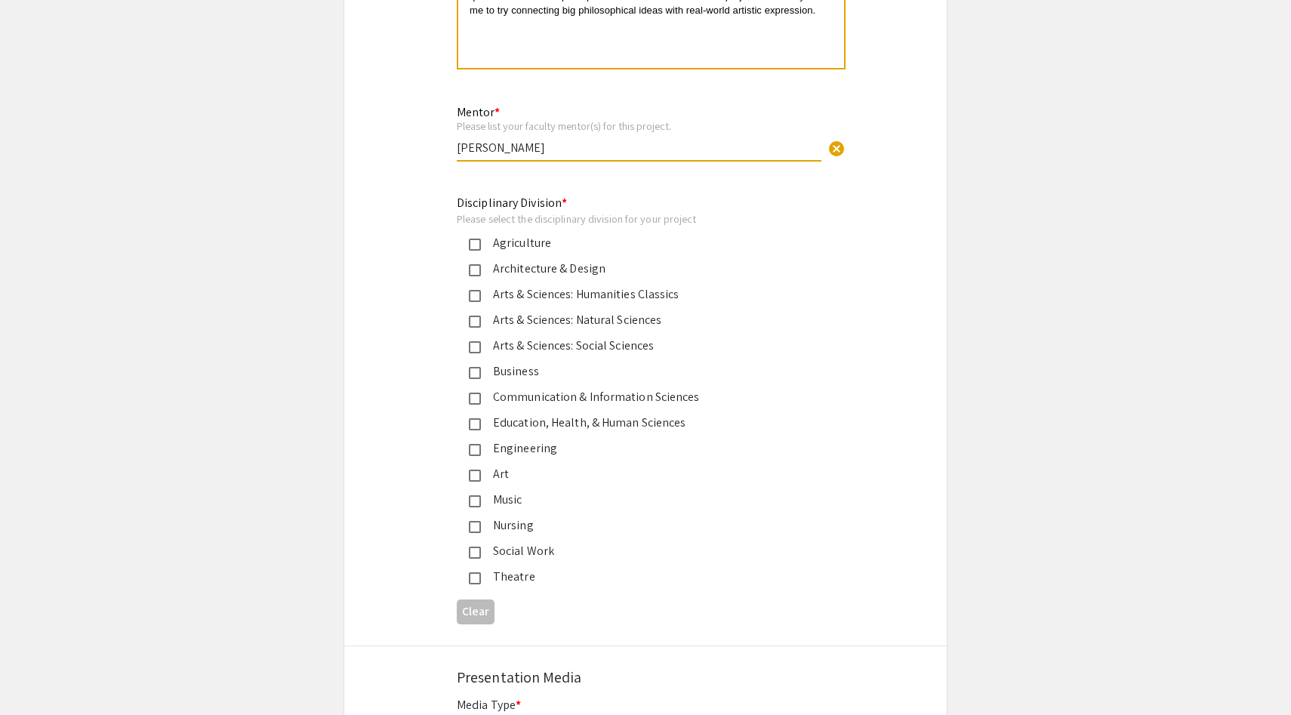
click at [606, 285] on div "Arts & Sciences: Humanities Classics" at bounding box center [639, 294] width 317 height 18
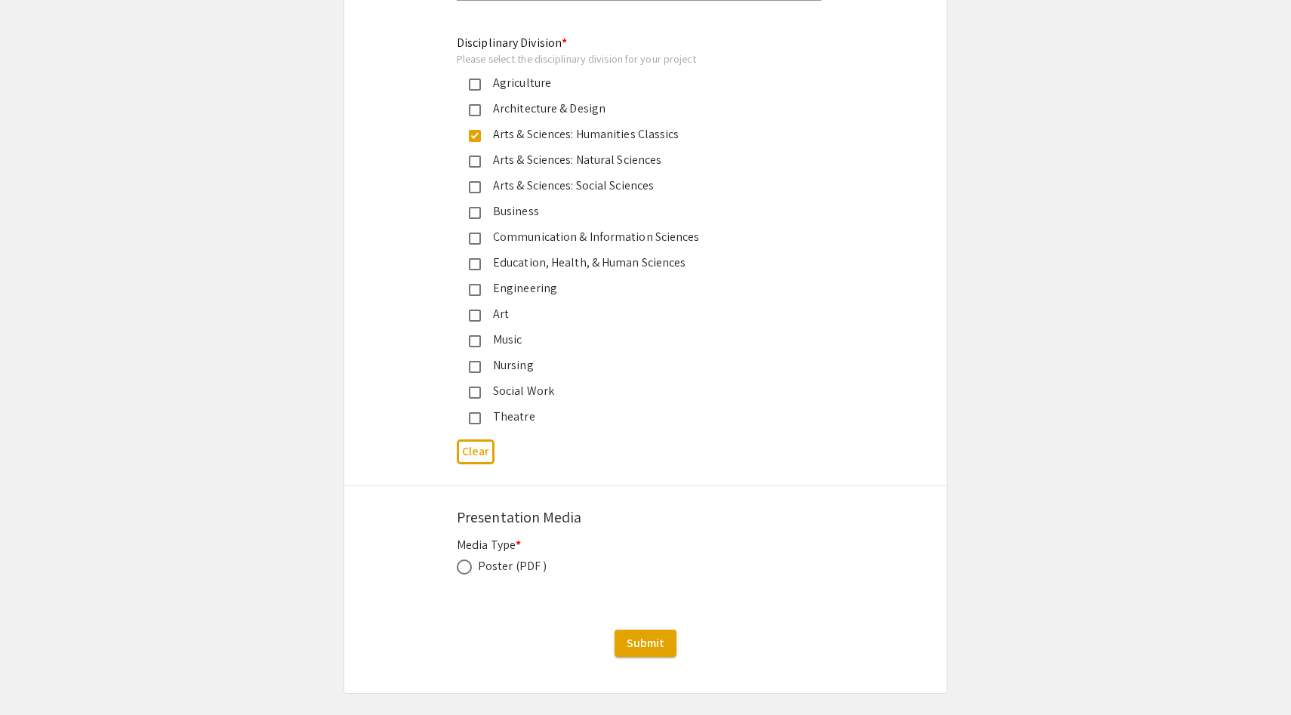
scroll to position [3874, 0]
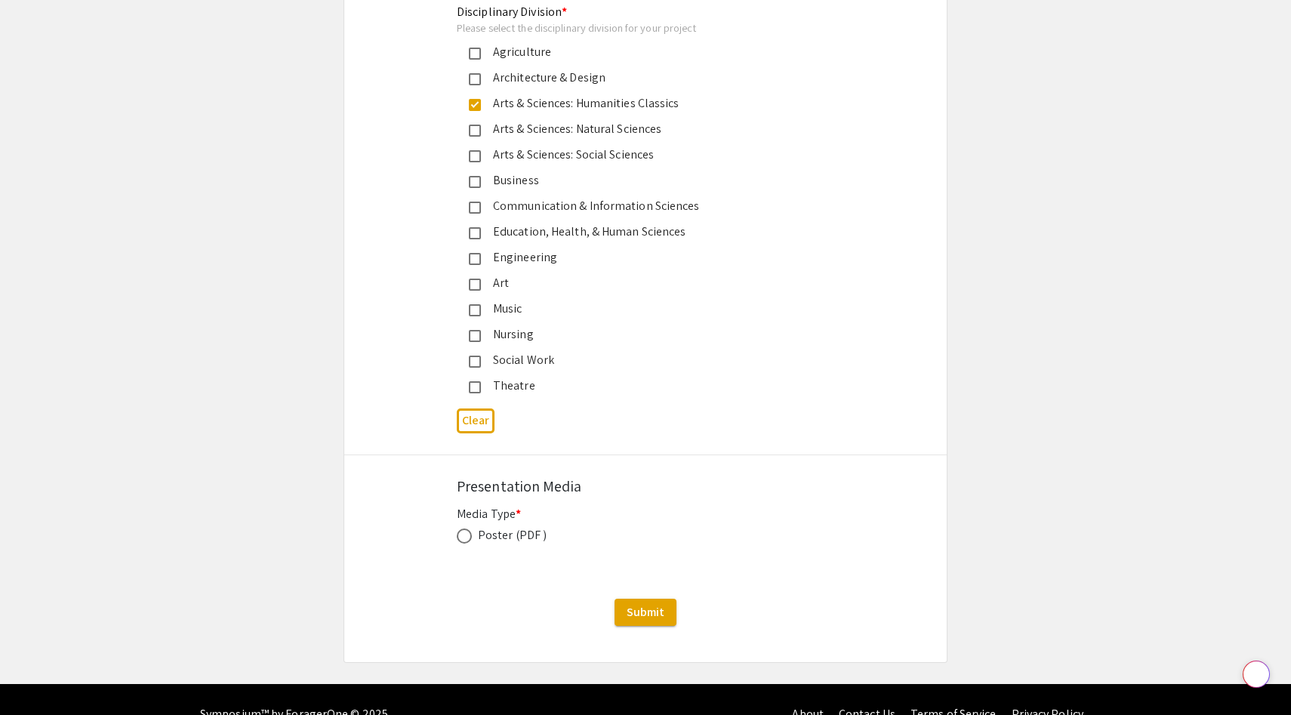
click at [458, 506] on mat-label "Media Type *" at bounding box center [489, 514] width 64 height 16
click at [459, 529] on span at bounding box center [464, 536] width 15 height 15
click at [459, 529] on input "radio" at bounding box center [464, 536] width 15 height 15
radio input "true"
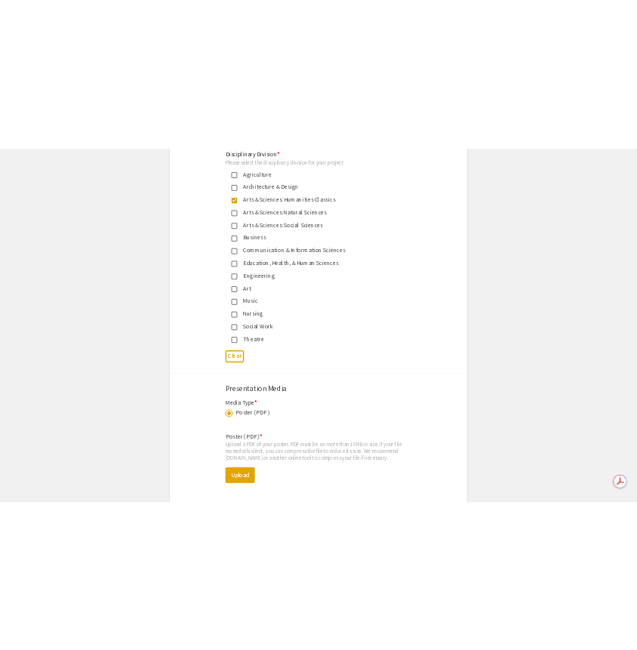
scroll to position [3991, 0]
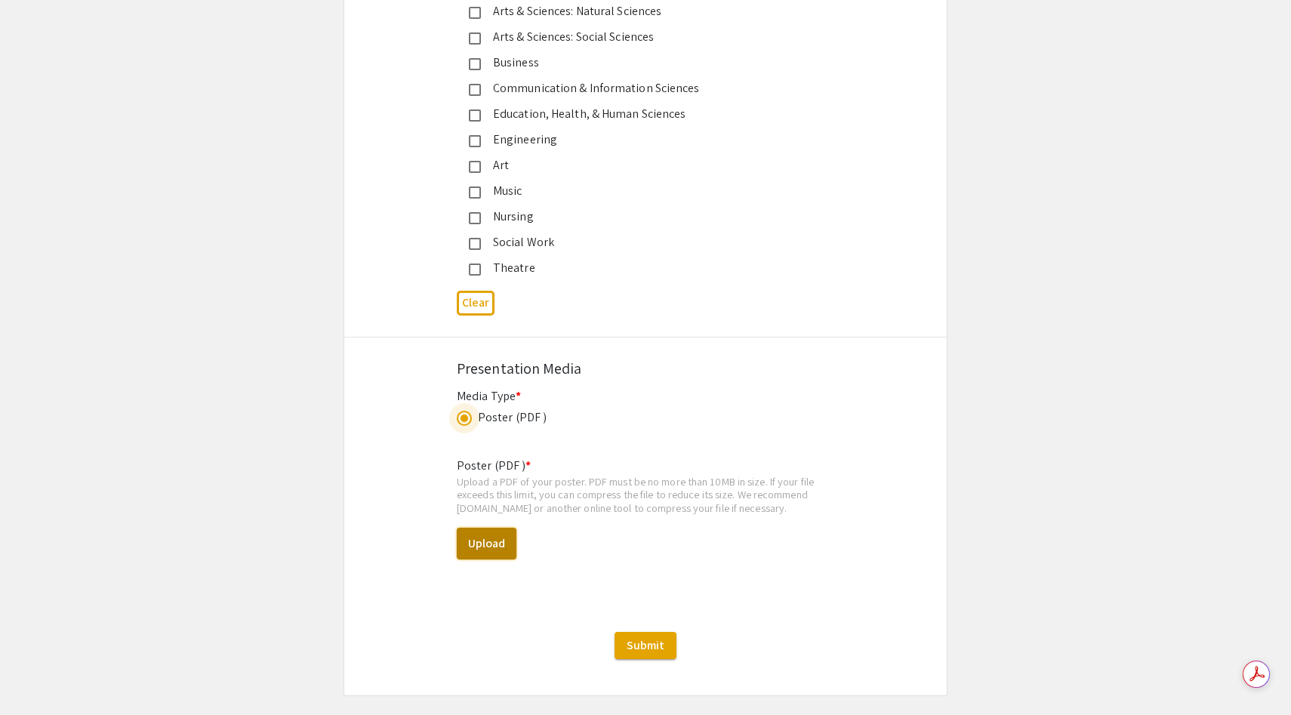
click at [481, 528] on button "Upload" at bounding box center [487, 544] width 60 height 32
click at [492, 528] on button "Upload" at bounding box center [487, 544] width 60 height 32
click at [495, 498] on div "Poster (PDF ) * Upload a PDF of your poster. PDF must be no more than 10MB in s…" at bounding box center [646, 521] width 378 height 152
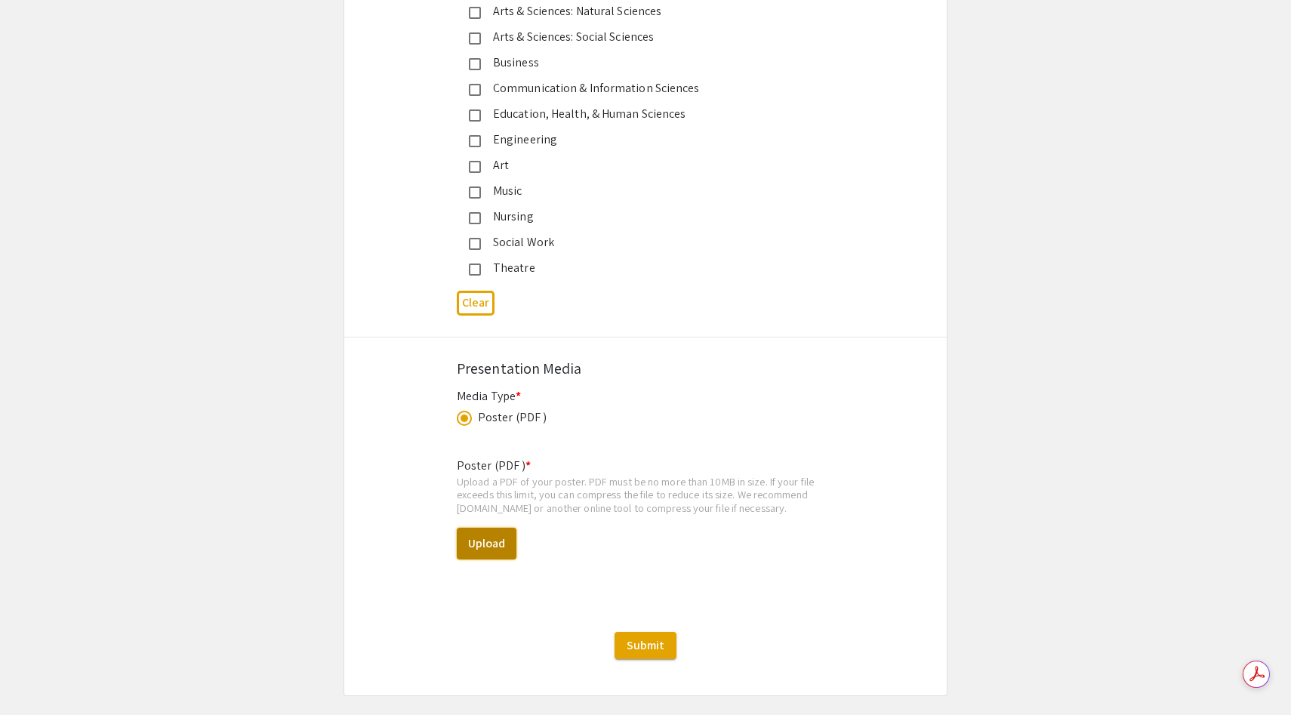
click at [495, 528] on button "Upload" at bounding box center [487, 544] width 60 height 32
click at [501, 528] on button "Upload" at bounding box center [487, 544] width 60 height 32
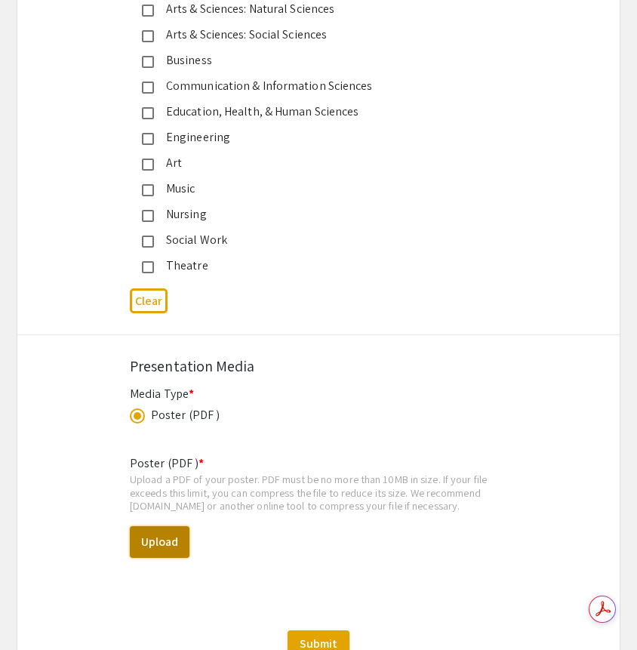
click at [168, 526] on button "Upload" at bounding box center [160, 542] width 60 height 32
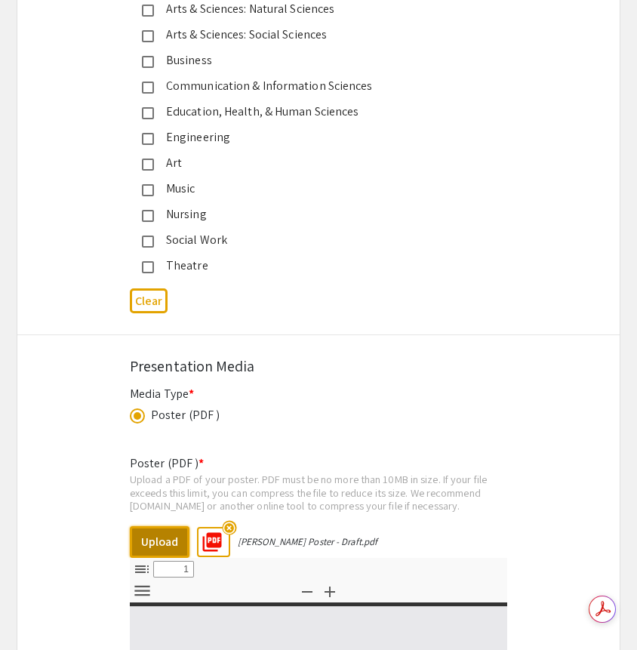
select select "custom"
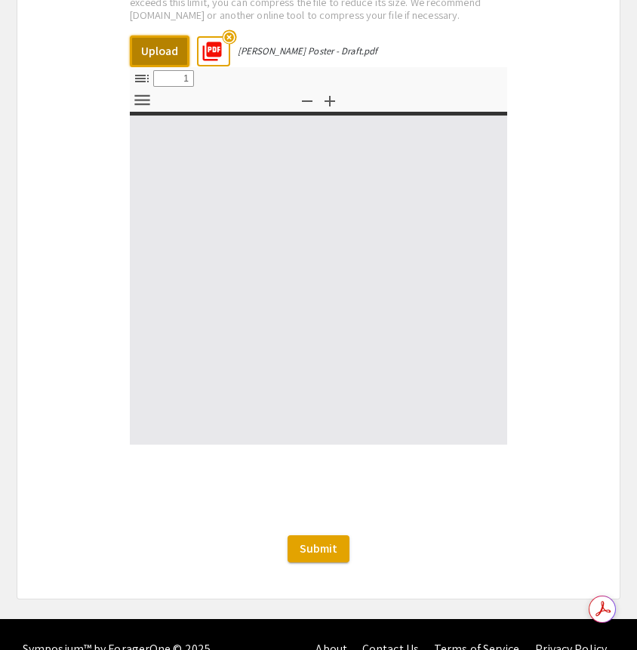
type input "0"
select select "custom"
type input "1"
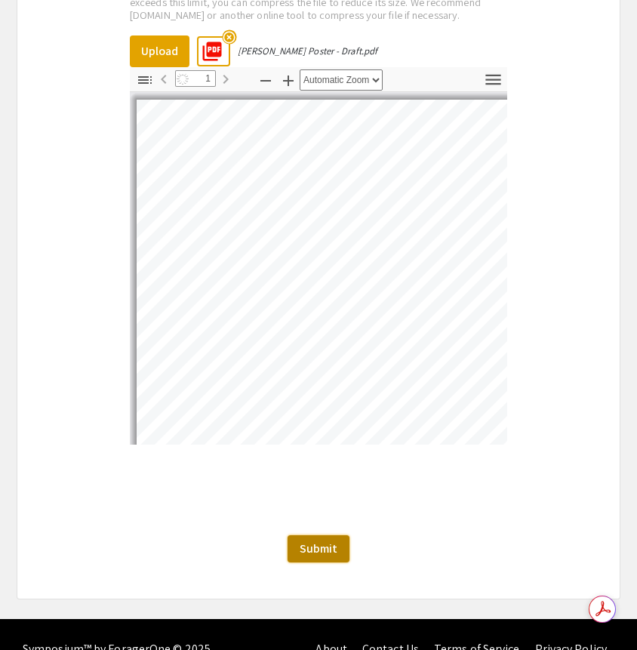
click at [329, 541] on span "Submit" at bounding box center [319, 549] width 38 height 16
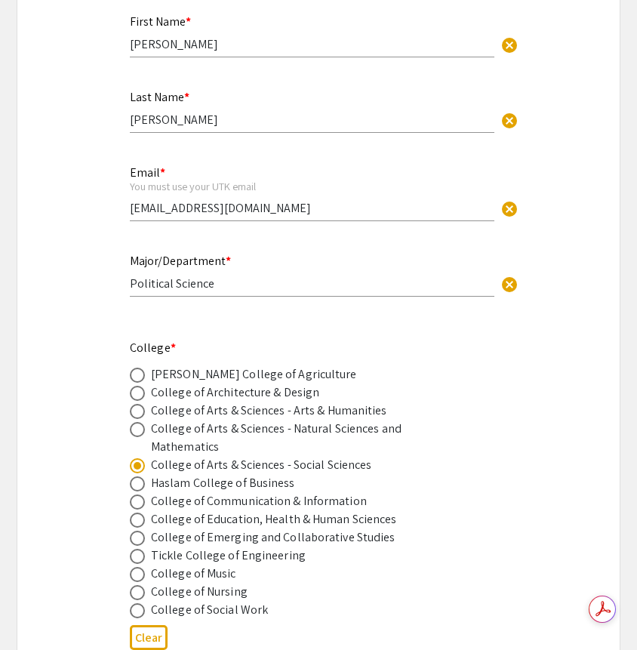
scroll to position [358, 0]
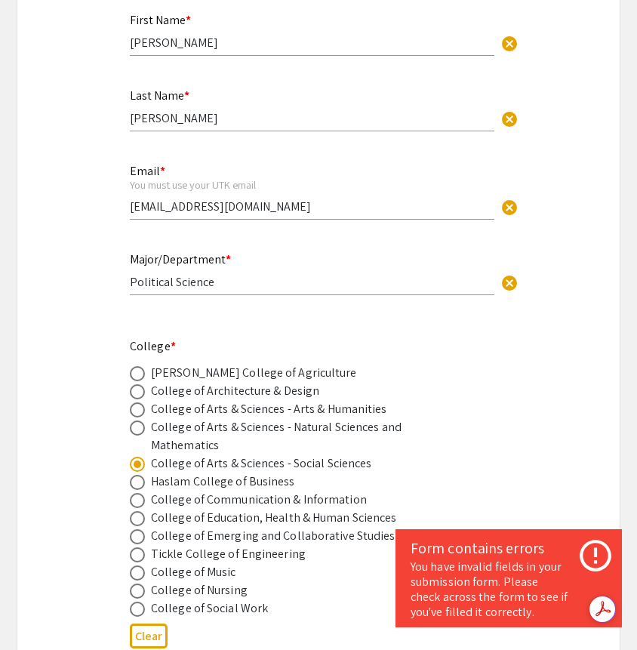
select select "auto"
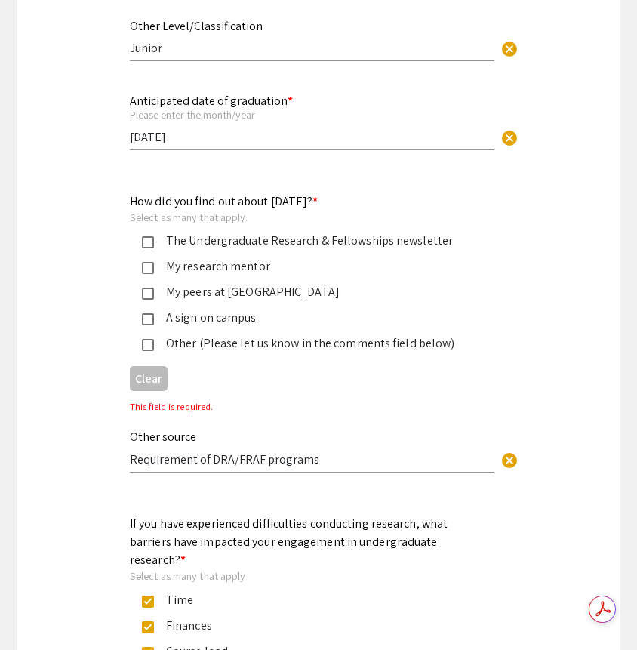
scroll to position [0, 0]
click at [156, 348] on div "Other (Please let us know in the comments field below)" at bounding box center [312, 343] width 317 height 18
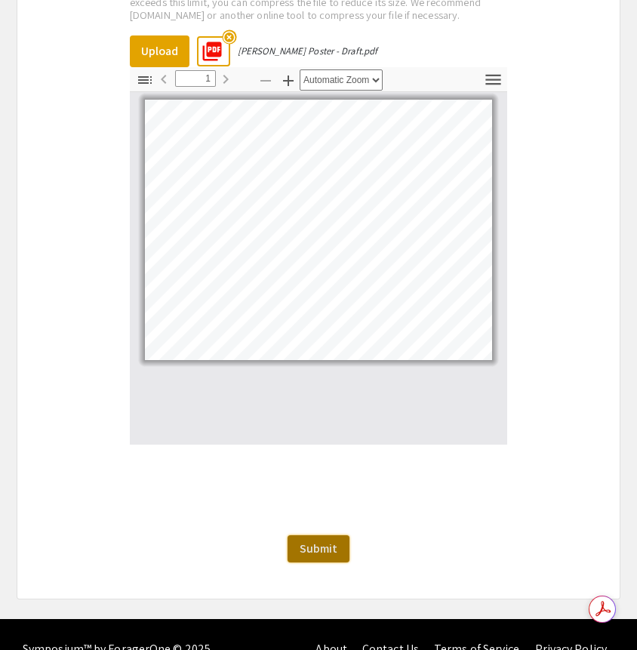
click at [331, 541] on span "Submit" at bounding box center [319, 549] width 38 height 16
